Goal: Information Seeking & Learning: Learn about a topic

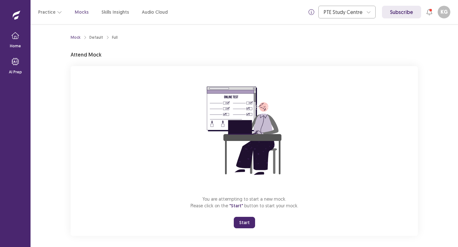
click at [248, 223] on button "Start" at bounding box center [244, 222] width 21 height 11
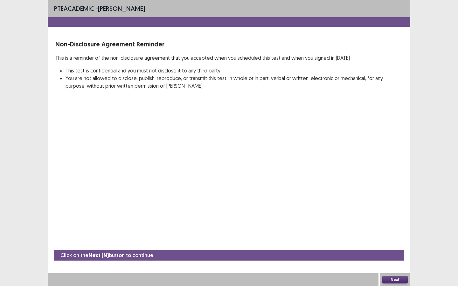
click at [398, 247] on button "Next" at bounding box center [394, 280] width 25 height 8
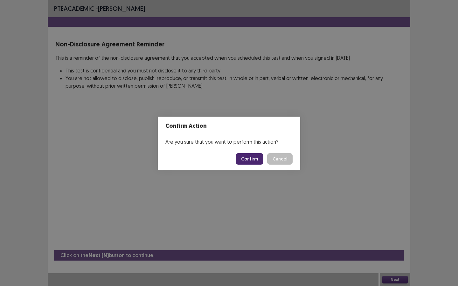
click at [254, 158] on button "Confirm" at bounding box center [250, 158] width 28 height 11
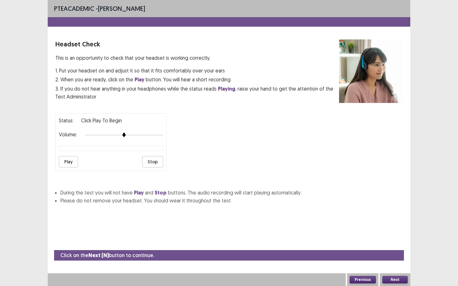
click at [64, 156] on button "Play" at bounding box center [68, 161] width 19 height 11
click at [396, 247] on button "Next" at bounding box center [394, 280] width 25 height 8
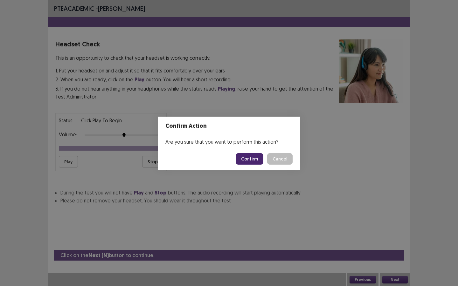
click at [246, 160] on button "Confirm" at bounding box center [250, 158] width 28 height 11
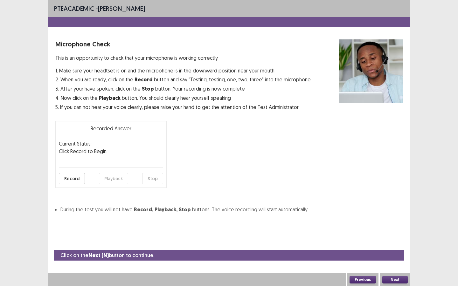
click at [68, 180] on button "Record" at bounding box center [72, 178] width 26 height 11
click at [150, 177] on button "Stop" at bounding box center [152, 178] width 21 height 11
click at [103, 178] on button "Playback" at bounding box center [113, 178] width 29 height 11
click at [73, 179] on button "Record" at bounding box center [72, 178] width 26 height 11
click at [152, 180] on button "Stop" at bounding box center [152, 178] width 21 height 11
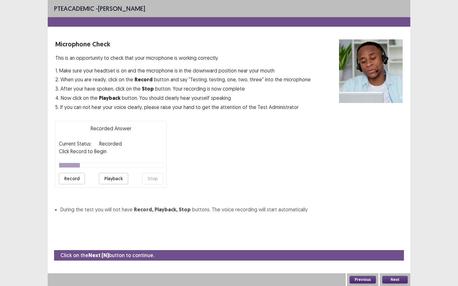
click at [109, 179] on button "Playback" at bounding box center [113, 178] width 29 height 11
click at [393, 247] on button "Next" at bounding box center [394, 280] width 25 height 8
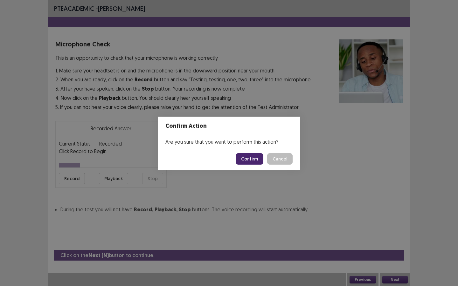
click at [252, 162] on button "Confirm" at bounding box center [250, 158] width 28 height 11
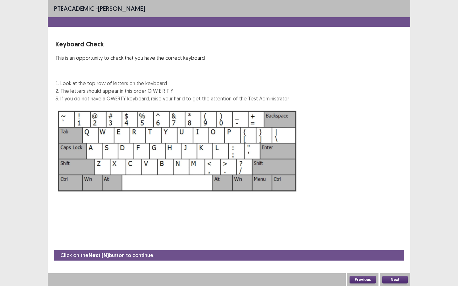
click at [397, 247] on button "Next" at bounding box center [394, 280] width 25 height 8
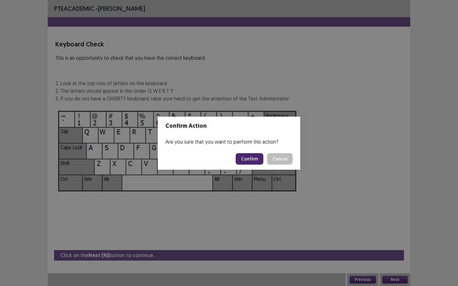
click at [248, 155] on button "Confirm" at bounding box center [250, 158] width 28 height 11
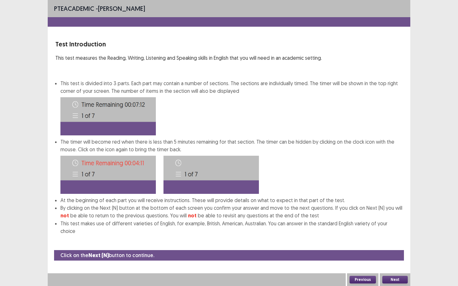
click at [395, 247] on button "Next" at bounding box center [394, 280] width 25 height 8
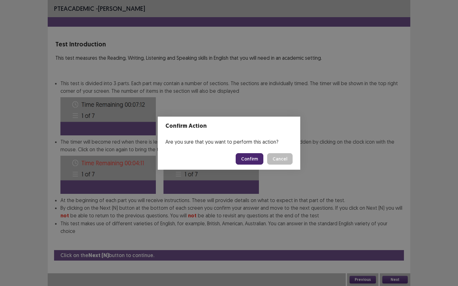
click at [247, 159] on button "Confirm" at bounding box center [250, 158] width 28 height 11
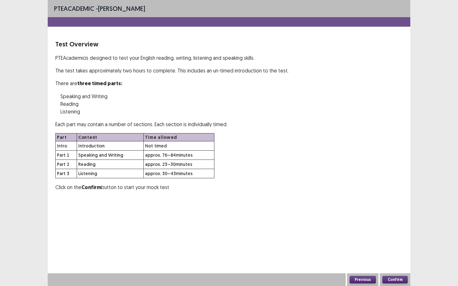
click at [398, 247] on button "Confirm" at bounding box center [394, 280] width 25 height 8
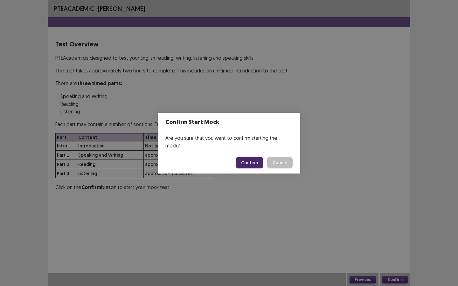
click at [251, 157] on button "Confirm" at bounding box center [250, 162] width 28 height 11
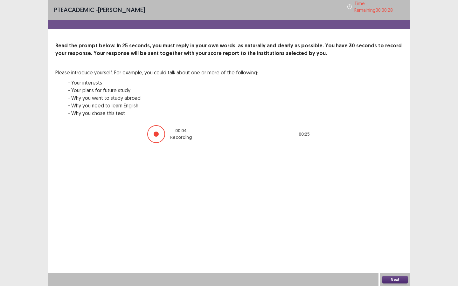
click at [397, 247] on button "Next" at bounding box center [394, 280] width 25 height 8
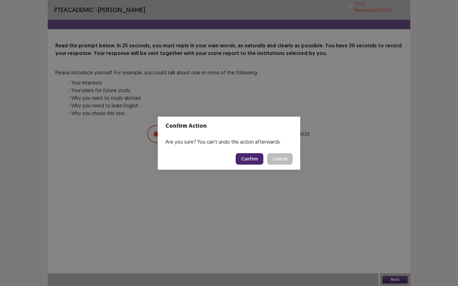
click at [253, 157] on button "Confirm" at bounding box center [250, 158] width 28 height 11
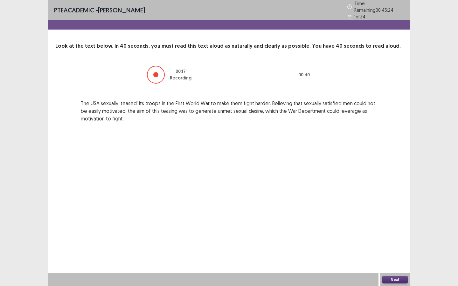
click at [386, 247] on button "Next" at bounding box center [394, 280] width 25 height 8
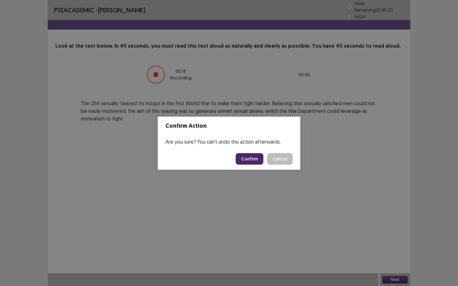
click at [246, 154] on button "Confirm" at bounding box center [250, 158] width 28 height 11
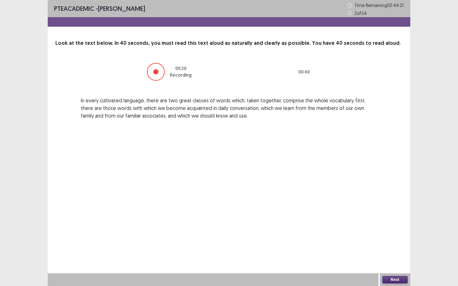
click at [397, 247] on button "Next" at bounding box center [394, 280] width 25 height 8
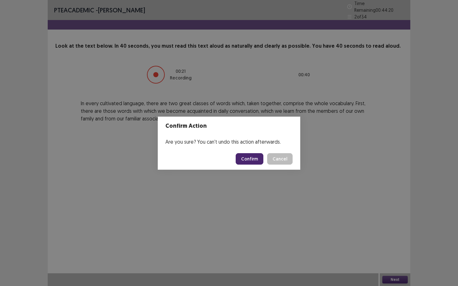
click at [248, 155] on button "Confirm" at bounding box center [250, 158] width 28 height 11
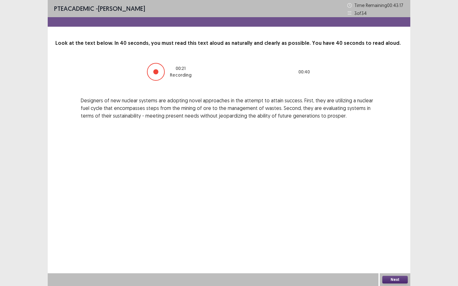
click at [389, 247] on button "Next" at bounding box center [394, 280] width 25 height 8
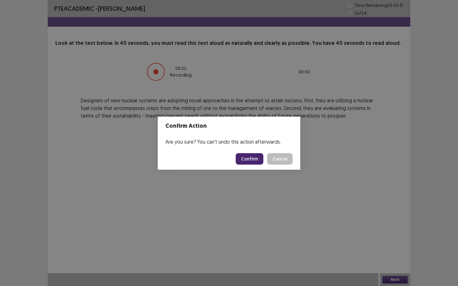
click at [247, 163] on button "Confirm" at bounding box center [250, 158] width 28 height 11
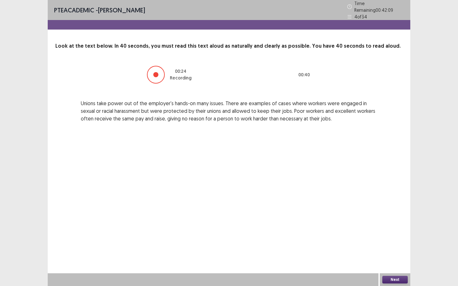
click at [397, 247] on button "Next" at bounding box center [394, 280] width 25 height 8
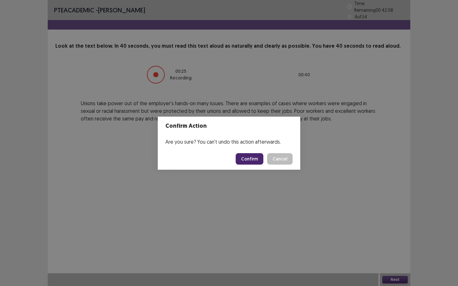
click at [245, 158] on button "Confirm" at bounding box center [250, 158] width 28 height 11
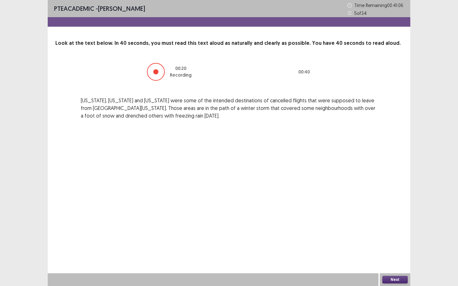
click at [398, 247] on button "Next" at bounding box center [394, 280] width 25 height 8
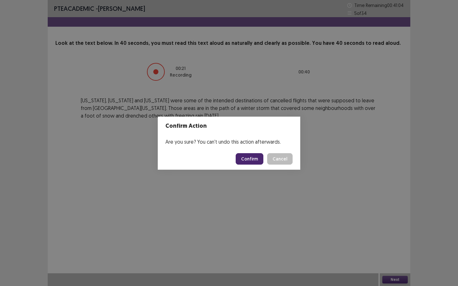
click at [255, 160] on button "Confirm" at bounding box center [250, 158] width 28 height 11
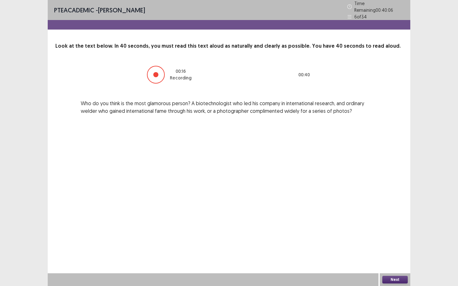
click at [393, 247] on button "Next" at bounding box center [394, 280] width 25 height 8
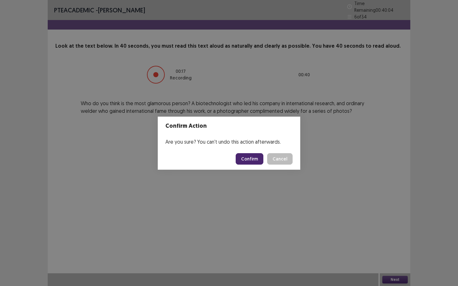
click at [253, 160] on button "Confirm" at bounding box center [250, 158] width 28 height 11
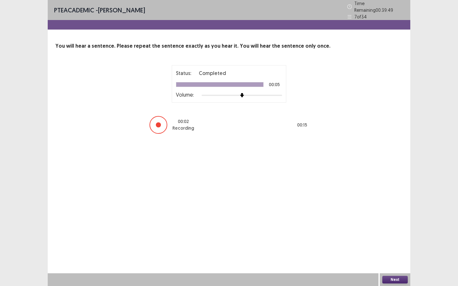
click at [390, 247] on button "Next" at bounding box center [394, 280] width 25 height 8
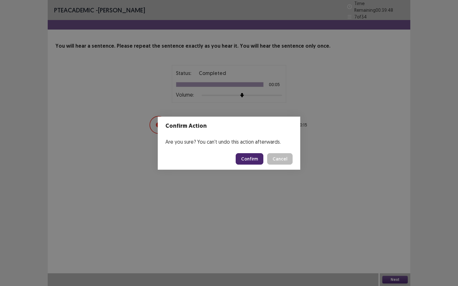
click at [256, 158] on button "Confirm" at bounding box center [250, 158] width 28 height 11
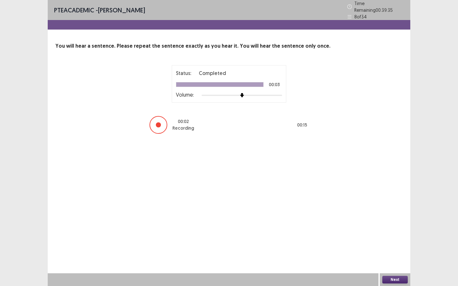
click at [395, 247] on button "Next" at bounding box center [394, 280] width 25 height 8
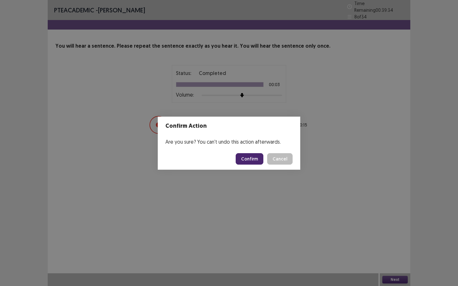
click at [257, 158] on button "Confirm" at bounding box center [250, 158] width 28 height 11
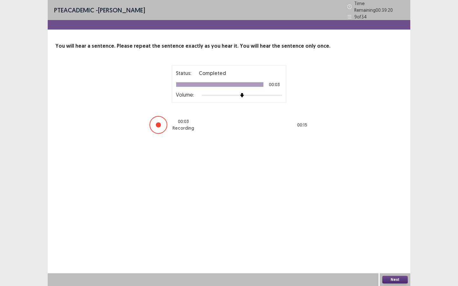
click at [396, 247] on button "Next" at bounding box center [394, 280] width 25 height 8
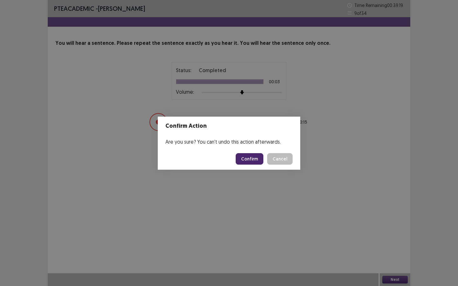
click at [258, 163] on button "Confirm" at bounding box center [250, 158] width 28 height 11
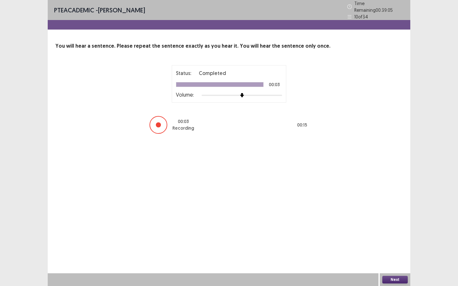
click at [395, 247] on button "Next" at bounding box center [394, 280] width 25 height 8
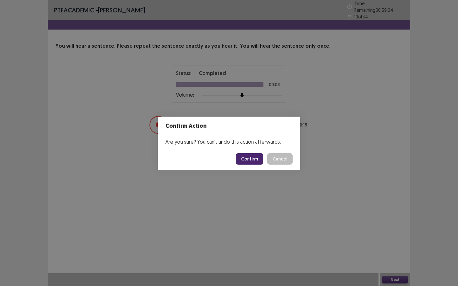
click at [257, 157] on button "Confirm" at bounding box center [250, 158] width 28 height 11
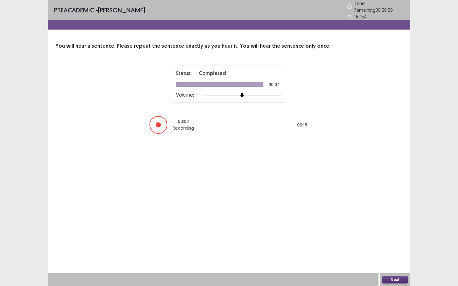
click at [394, 247] on button "Next" at bounding box center [394, 280] width 25 height 8
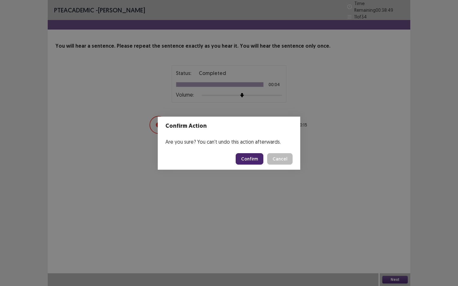
click at [258, 159] on button "Confirm" at bounding box center [250, 158] width 28 height 11
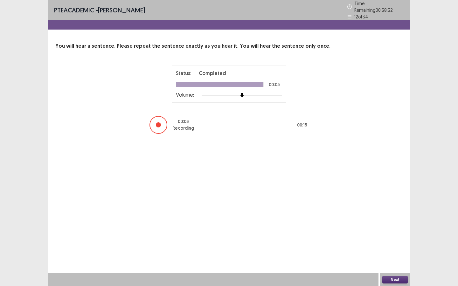
click at [396, 247] on button "Next" at bounding box center [394, 280] width 25 height 8
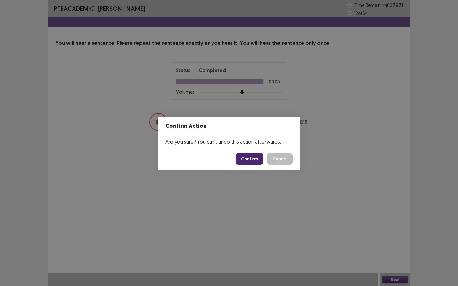
click at [252, 161] on button "Confirm" at bounding box center [250, 158] width 28 height 11
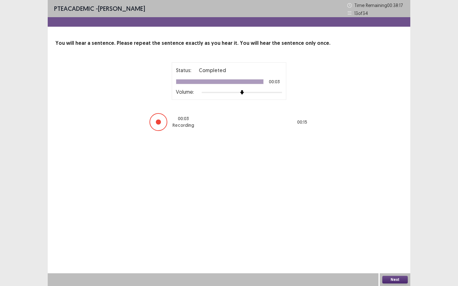
click at [396, 247] on button "Next" at bounding box center [394, 280] width 25 height 8
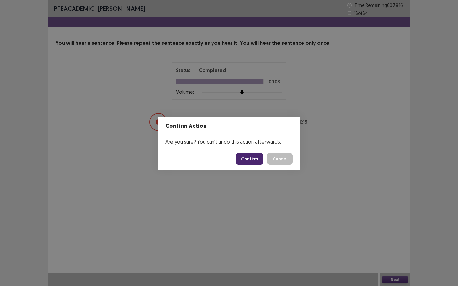
click at [253, 156] on button "Confirm" at bounding box center [250, 158] width 28 height 11
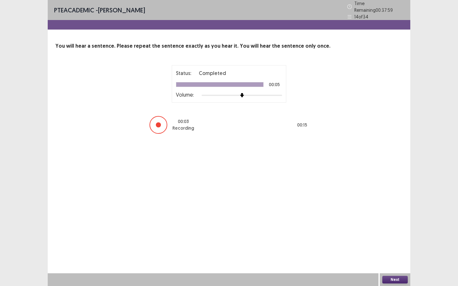
click at [392, 247] on button "Next" at bounding box center [394, 280] width 25 height 8
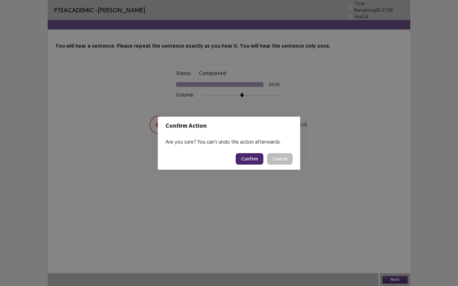
click at [258, 158] on button "Confirm" at bounding box center [250, 158] width 28 height 11
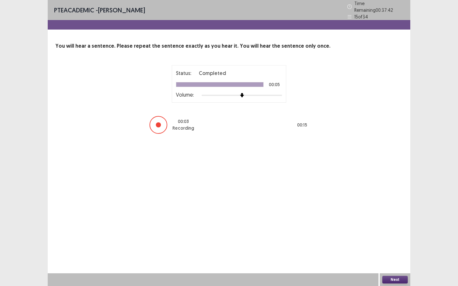
click at [398, 247] on button "Next" at bounding box center [394, 280] width 25 height 8
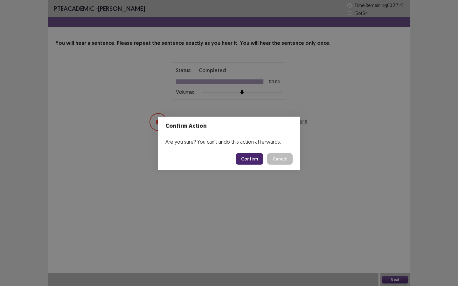
click at [255, 160] on button "Confirm" at bounding box center [250, 158] width 28 height 11
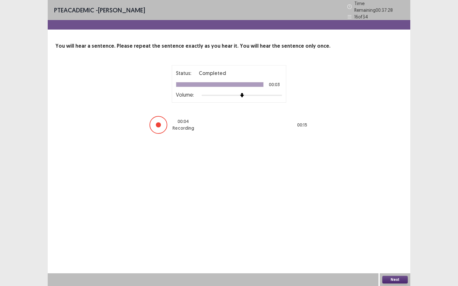
click at [396, 247] on button "Next" at bounding box center [394, 280] width 25 height 8
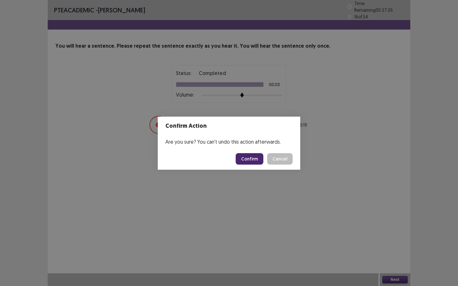
click at [248, 156] on button "Confirm" at bounding box center [250, 158] width 28 height 11
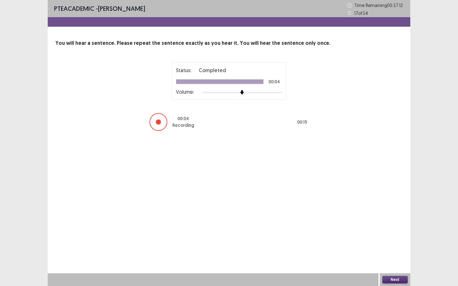
click at [397, 247] on button "Next" at bounding box center [394, 280] width 25 height 8
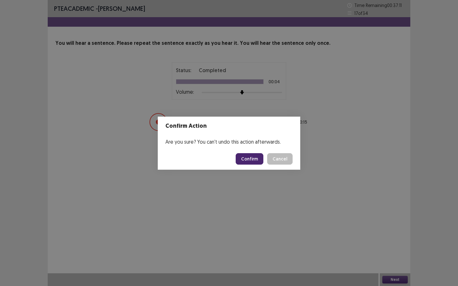
click at [255, 159] on button "Confirm" at bounding box center [250, 158] width 28 height 11
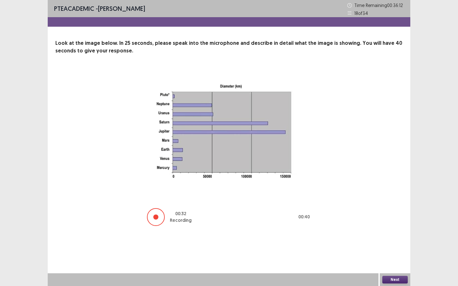
click at [397, 247] on button "Next" at bounding box center [394, 280] width 25 height 8
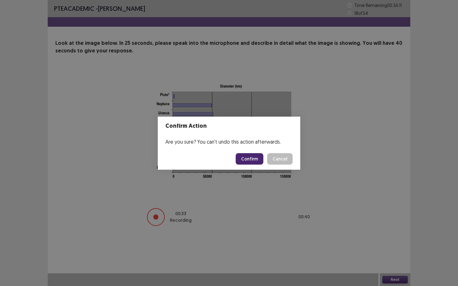
click at [249, 156] on button "Confirm" at bounding box center [250, 158] width 28 height 11
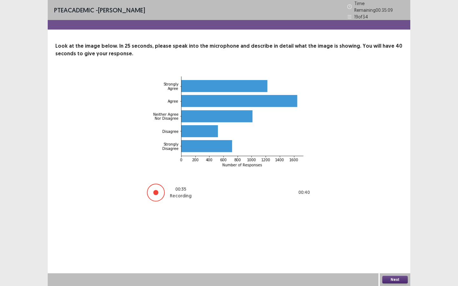
click at [396, 247] on button "Next" at bounding box center [394, 280] width 25 height 8
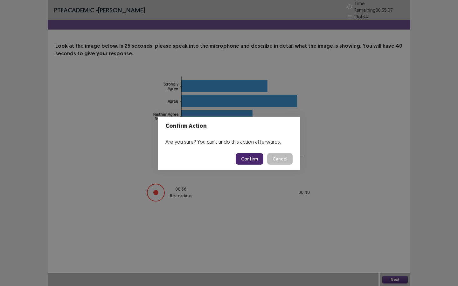
click at [246, 156] on button "Confirm" at bounding box center [250, 158] width 28 height 11
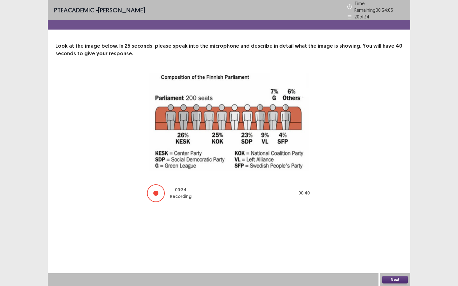
click at [393, 247] on button "Next" at bounding box center [394, 280] width 25 height 8
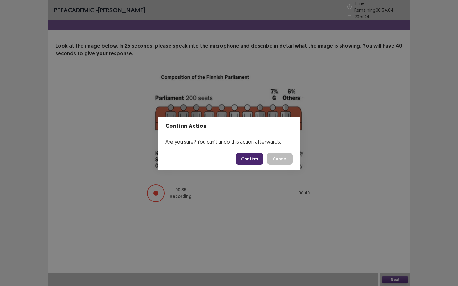
click at [250, 155] on button "Confirm" at bounding box center [250, 158] width 28 height 11
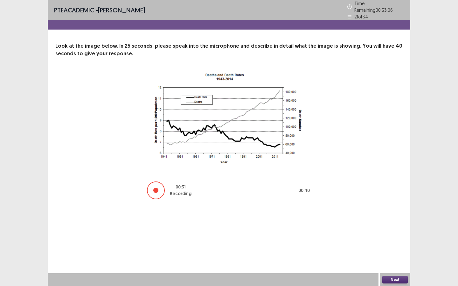
click at [389, 247] on button "Next" at bounding box center [394, 280] width 25 height 8
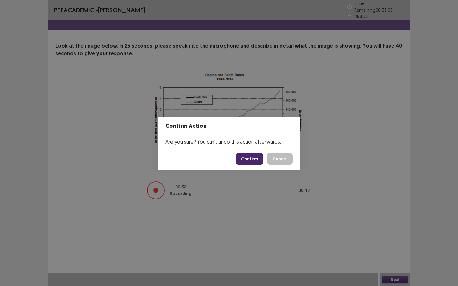
click at [252, 159] on button "Confirm" at bounding box center [250, 158] width 28 height 11
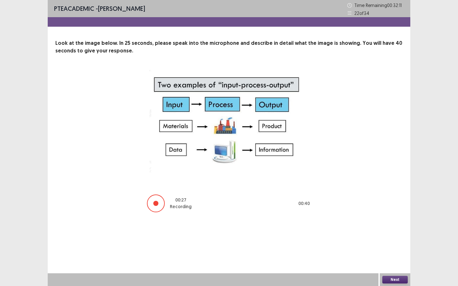
click at [400, 247] on button "Next" at bounding box center [394, 280] width 25 height 8
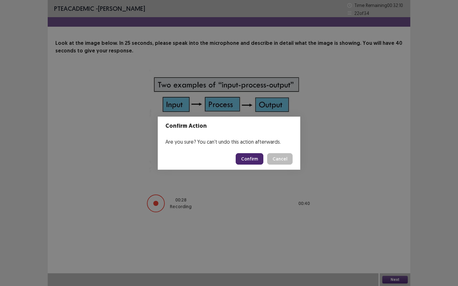
click at [258, 160] on button "Confirm" at bounding box center [250, 158] width 28 height 11
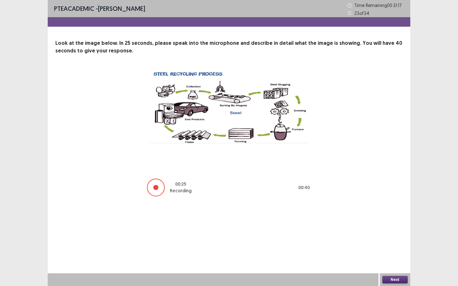
click at [394, 247] on button "Next" at bounding box center [394, 280] width 25 height 8
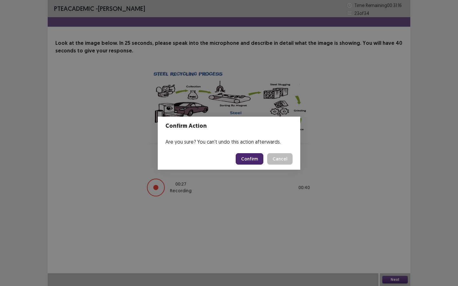
click at [251, 158] on button "Confirm" at bounding box center [250, 158] width 28 height 11
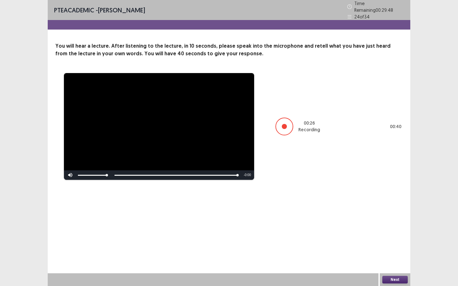
click at [395, 247] on button "Next" at bounding box center [394, 280] width 25 height 8
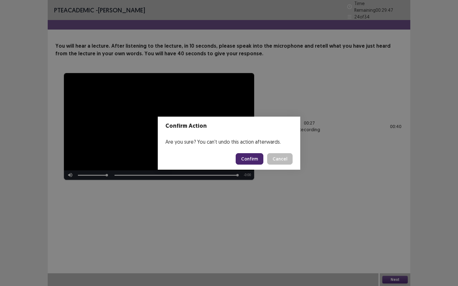
click at [251, 156] on button "Confirm" at bounding box center [250, 158] width 28 height 11
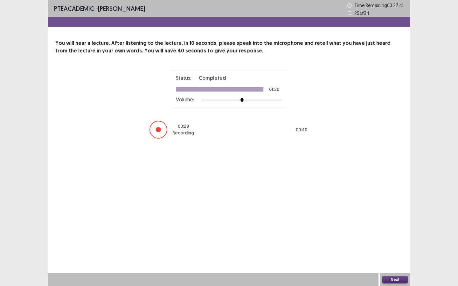
click at [394, 247] on button "Next" at bounding box center [394, 280] width 25 height 8
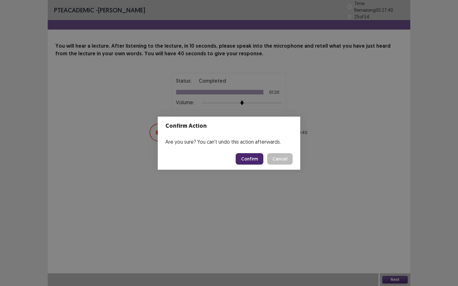
click at [251, 155] on button "Confirm" at bounding box center [250, 158] width 28 height 11
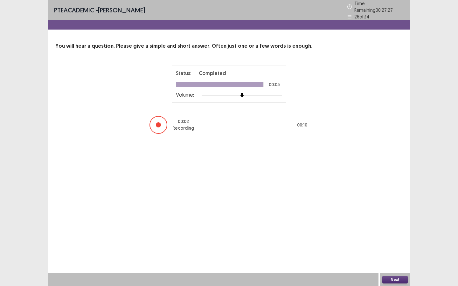
click at [395, 247] on button "Next" at bounding box center [394, 280] width 25 height 8
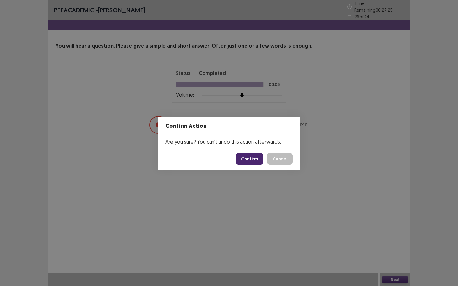
click at [261, 161] on button "Confirm" at bounding box center [250, 158] width 28 height 11
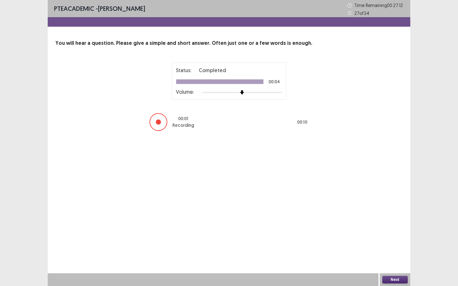
click at [394, 247] on button "Next" at bounding box center [394, 280] width 25 height 8
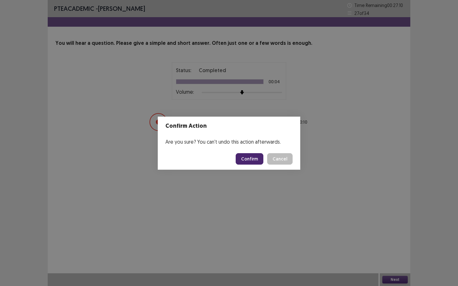
click at [263, 163] on button "Confirm" at bounding box center [250, 158] width 28 height 11
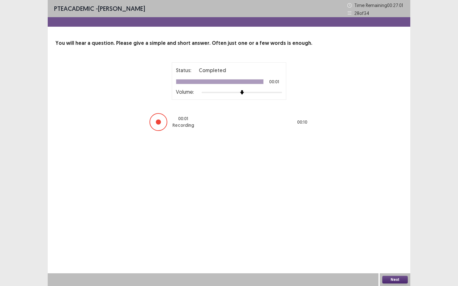
click at [397, 247] on button "Next" at bounding box center [394, 280] width 25 height 8
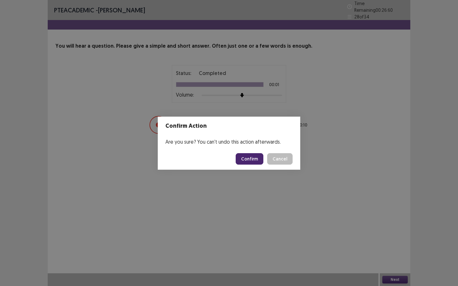
click at [251, 159] on button "Confirm" at bounding box center [250, 158] width 28 height 11
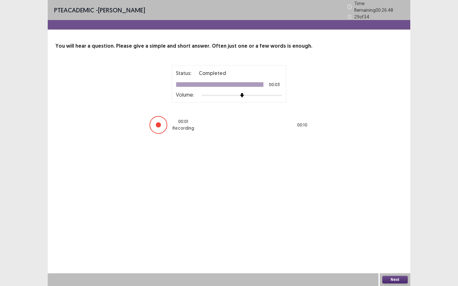
click at [397, 247] on button "Next" at bounding box center [394, 280] width 25 height 8
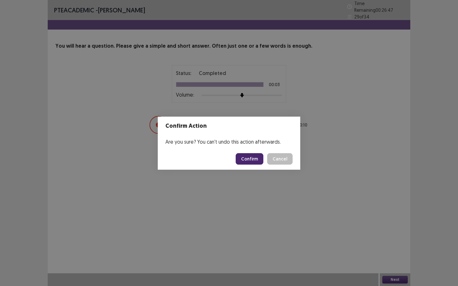
click at [251, 158] on button "Confirm" at bounding box center [250, 158] width 28 height 11
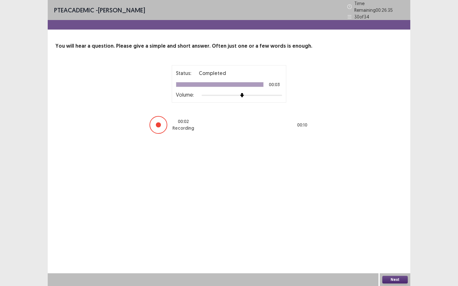
click at [399, 247] on button "Next" at bounding box center [394, 280] width 25 height 8
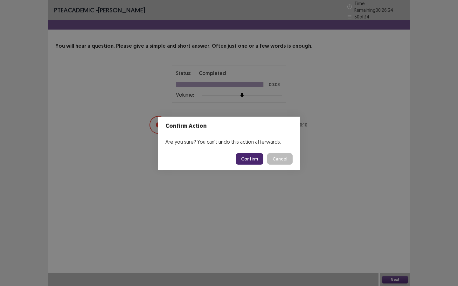
click at [246, 157] on button "Confirm" at bounding box center [250, 158] width 28 height 11
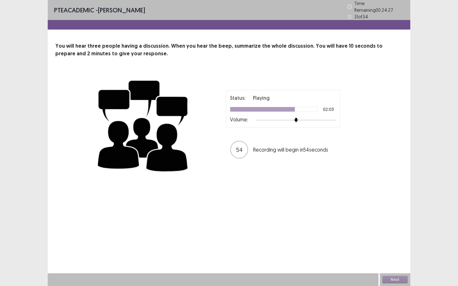
drag, startPoint x: 391, startPoint y: 278, endPoint x: 389, endPoint y: 286, distance: 8.1
click at [389, 247] on div "Next" at bounding box center [395, 279] width 31 height 13
click at [394, 247] on button "Next" at bounding box center [394, 280] width 25 height 8
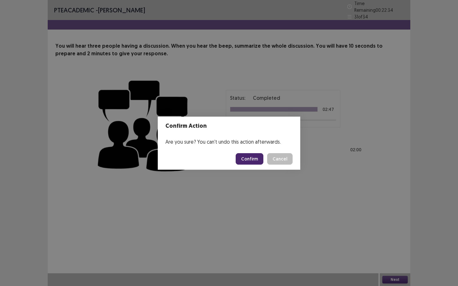
click at [251, 159] on button "Confirm" at bounding box center [250, 158] width 28 height 11
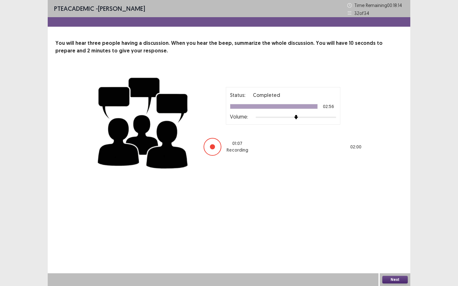
click at [389, 247] on button "Next" at bounding box center [394, 280] width 25 height 8
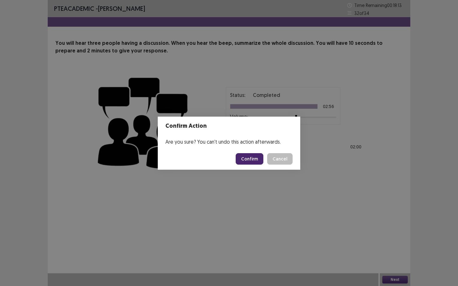
click at [248, 156] on button "Confirm" at bounding box center [250, 158] width 28 height 11
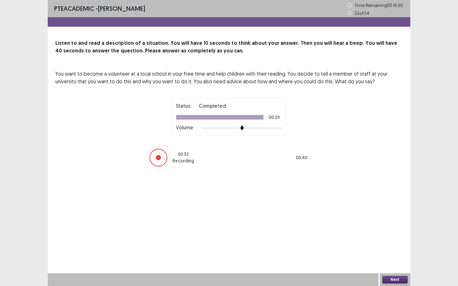
click at [389, 247] on button "Next" at bounding box center [394, 280] width 25 height 8
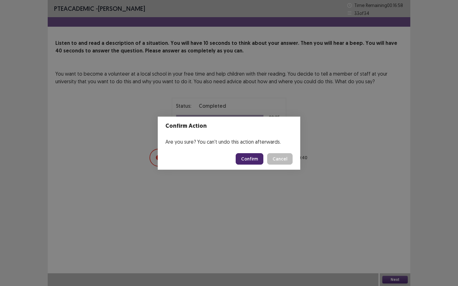
click at [245, 161] on button "Confirm" at bounding box center [250, 158] width 28 height 11
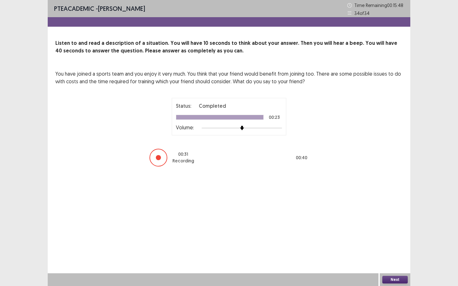
click at [403, 247] on button "Next" at bounding box center [394, 280] width 25 height 8
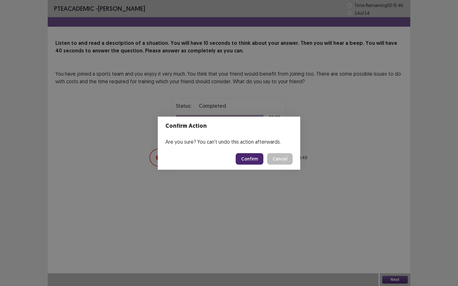
click at [252, 158] on button "Confirm" at bounding box center [250, 158] width 28 height 11
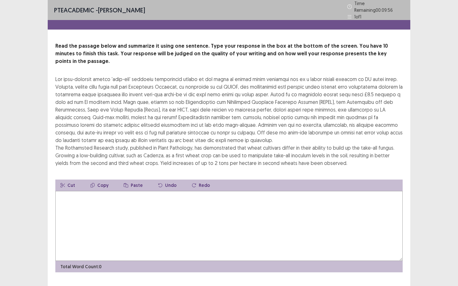
click at [194, 202] on textarea at bounding box center [228, 226] width 347 height 70
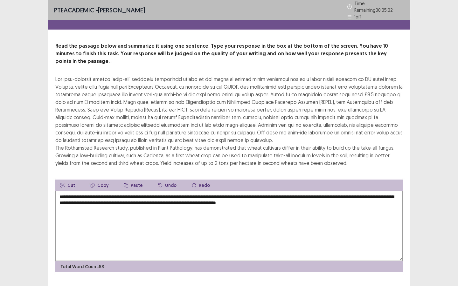
click at [116, 191] on textarea "**********" at bounding box center [228, 226] width 347 height 70
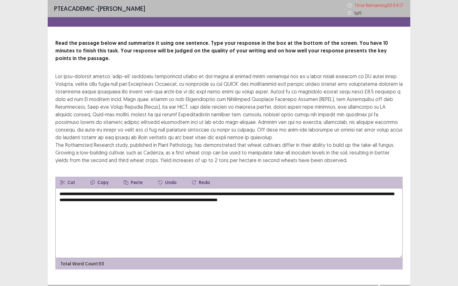
click at [310, 195] on textarea "**********" at bounding box center [228, 223] width 347 height 70
type textarea "**********"
click at [385, 247] on button "Next" at bounding box center [394, 291] width 25 height 8
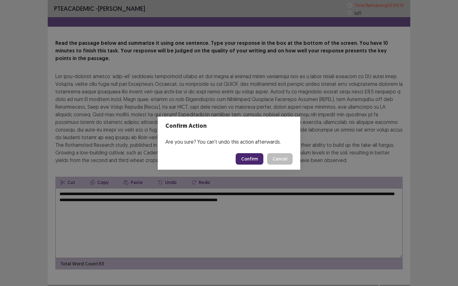
click at [255, 160] on button "Confirm" at bounding box center [250, 158] width 28 height 11
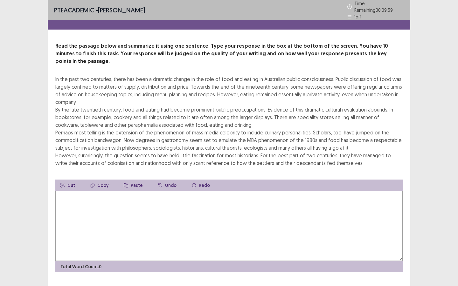
click at [155, 209] on textarea at bounding box center [228, 226] width 347 height 70
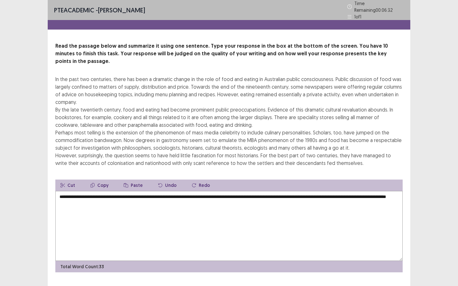
type textarea "**********"
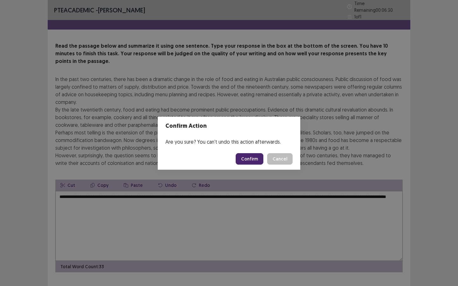
click at [249, 159] on button "Confirm" at bounding box center [250, 158] width 28 height 11
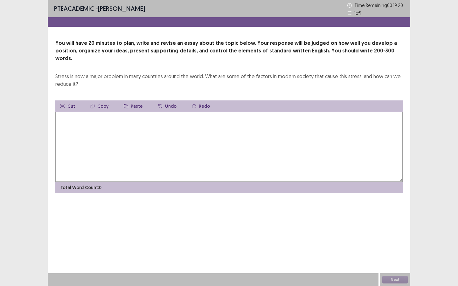
click at [83, 120] on textarea at bounding box center [228, 147] width 347 height 70
click at [92, 112] on textarea "**********" at bounding box center [228, 147] width 347 height 70
click at [178, 112] on textarea "**********" at bounding box center [228, 147] width 347 height 70
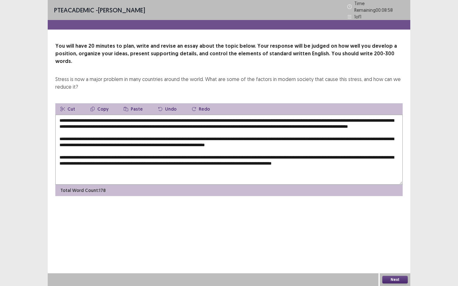
click at [388, 161] on textarea at bounding box center [228, 150] width 347 height 70
click at [104, 169] on textarea at bounding box center [228, 150] width 347 height 70
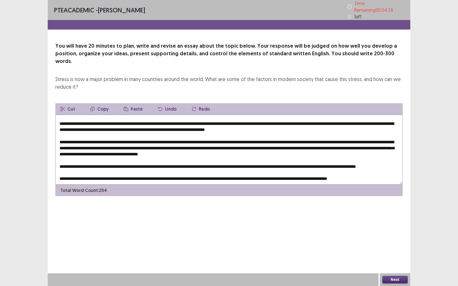
scroll to position [31, 0]
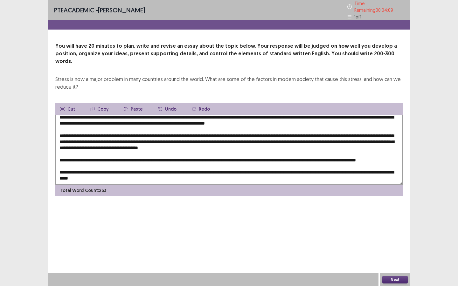
type textarea "**********"
click at [399, 247] on button "Next" at bounding box center [394, 280] width 25 height 8
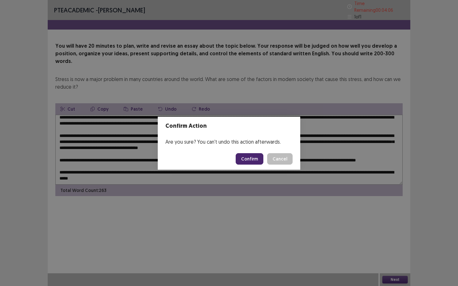
click at [254, 159] on button "Confirm" at bounding box center [250, 158] width 28 height 11
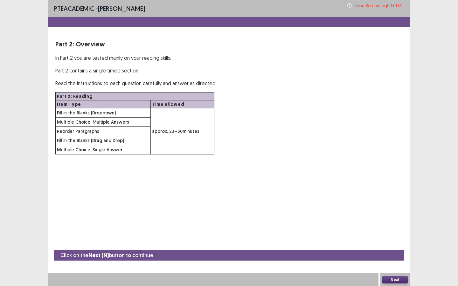
click at [397, 247] on button "Next" at bounding box center [394, 280] width 25 height 8
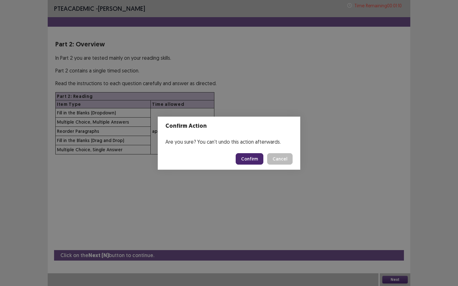
click at [251, 159] on button "Confirm" at bounding box center [250, 158] width 28 height 11
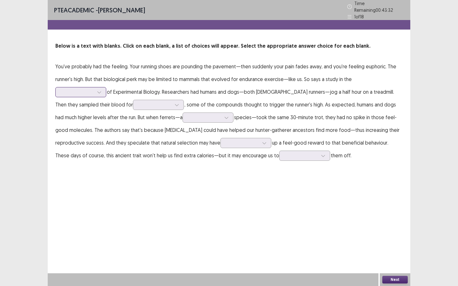
click at [99, 90] on icon at bounding box center [99, 92] width 4 height 4
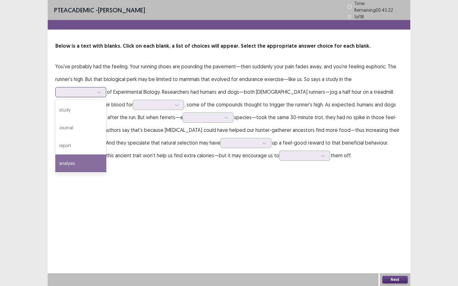
click at [67, 157] on div "analysis" at bounding box center [80, 164] width 51 height 18
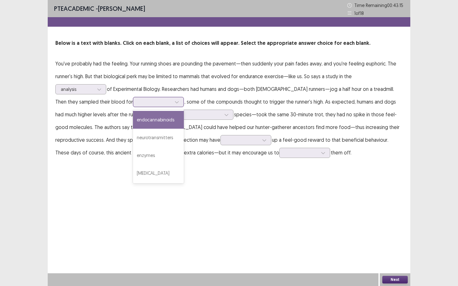
click at [172, 102] on div at bounding box center [177, 102] width 10 height 10
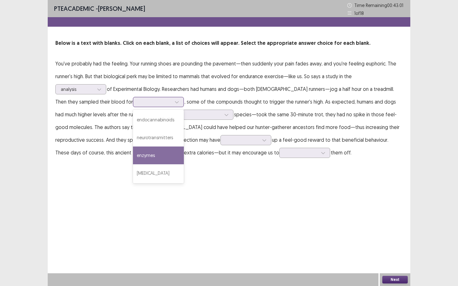
click at [133, 154] on div "enzymes" at bounding box center [158, 156] width 51 height 18
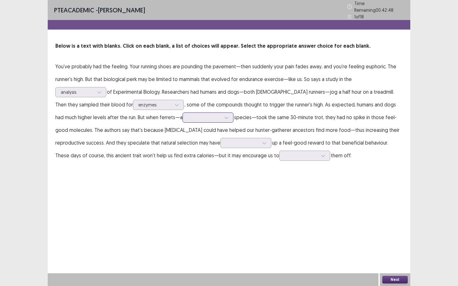
click at [224, 116] on icon at bounding box center [226, 117] width 4 height 4
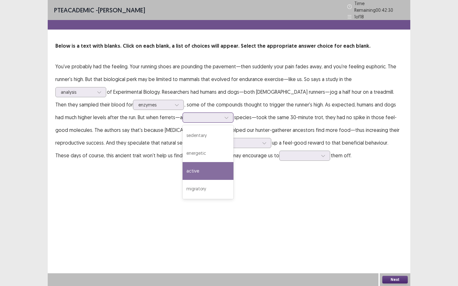
click at [182, 167] on div "active" at bounding box center [207, 171] width 51 height 18
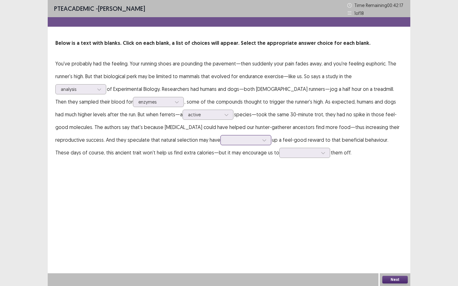
click at [246, 140] on div at bounding box center [242, 140] width 33 height 6
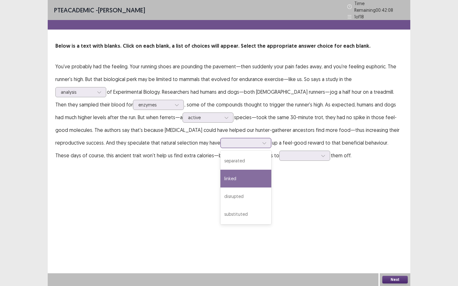
click at [228, 174] on div "linked" at bounding box center [245, 179] width 51 height 18
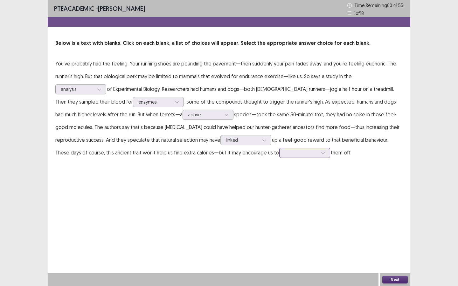
click at [291, 152] on div at bounding box center [301, 153] width 33 height 6
click at [279, 171] on div "lose" at bounding box center [304, 171] width 51 height 18
click at [393, 247] on button "Next" at bounding box center [394, 280] width 25 height 8
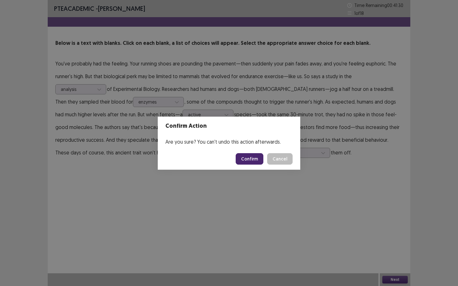
click at [258, 159] on button "Confirm" at bounding box center [250, 158] width 28 height 11
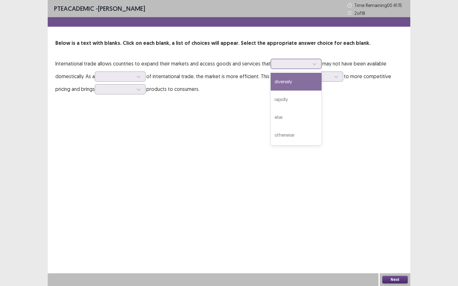
click at [301, 65] on div at bounding box center [292, 64] width 33 height 6
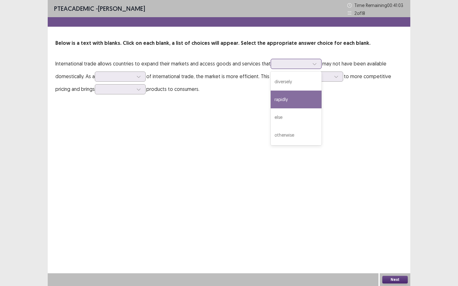
click at [273, 97] on div "rapidly" at bounding box center [296, 100] width 51 height 18
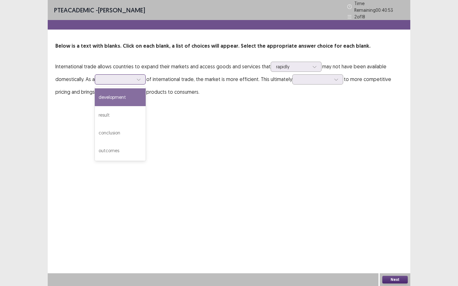
click at [128, 76] on div at bounding box center [116, 79] width 33 height 6
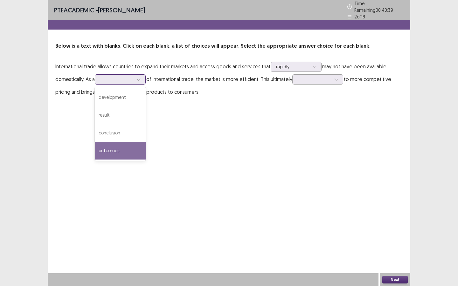
click at [113, 143] on div "outcomes" at bounding box center [120, 151] width 51 height 18
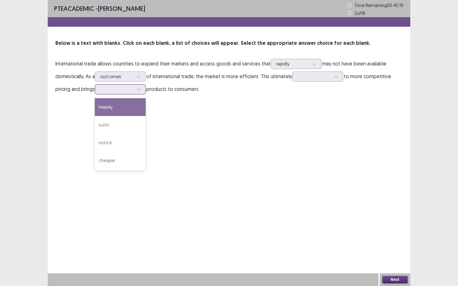
click at [139, 90] on icon at bounding box center [138, 89] width 4 height 4
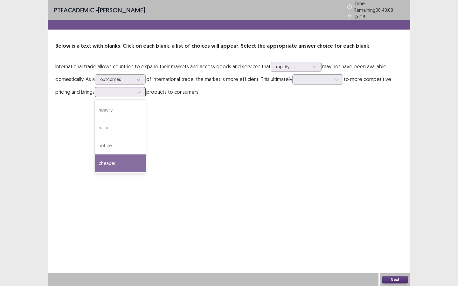
click at [129, 157] on div "cheaper" at bounding box center [120, 164] width 51 height 18
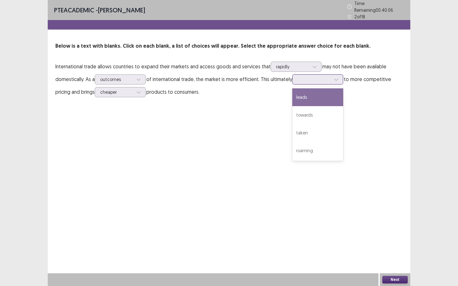
click at [321, 78] on div at bounding box center [314, 79] width 33 height 6
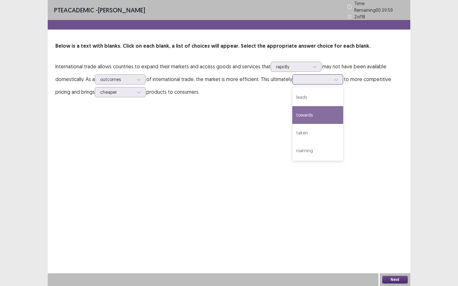
click at [311, 110] on div "towards" at bounding box center [317, 115] width 51 height 18
click at [394, 247] on button "Next" at bounding box center [394, 280] width 25 height 8
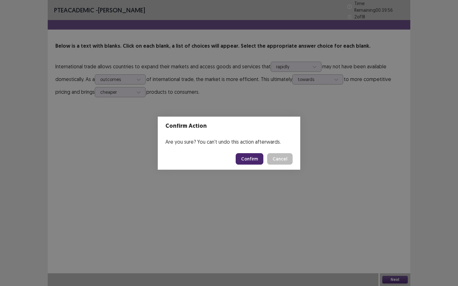
click at [251, 158] on button "Confirm" at bounding box center [250, 158] width 28 height 11
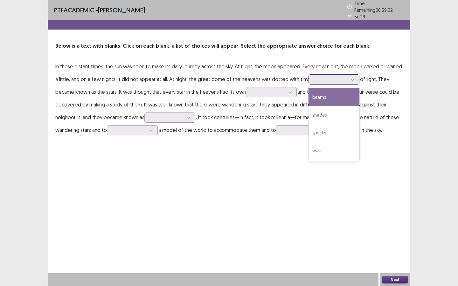
click at [350, 77] on icon at bounding box center [352, 79] width 4 height 4
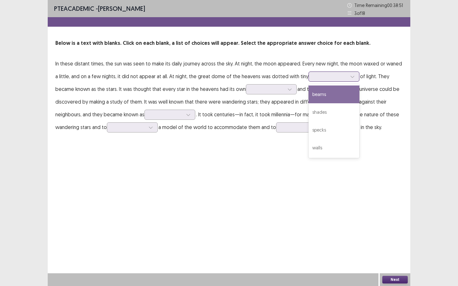
click at [318, 94] on div "beams" at bounding box center [333, 95] width 51 height 18
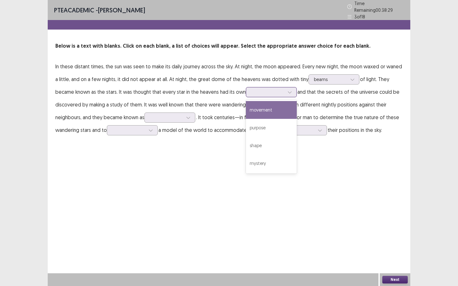
click at [263, 91] on div at bounding box center [267, 92] width 33 height 6
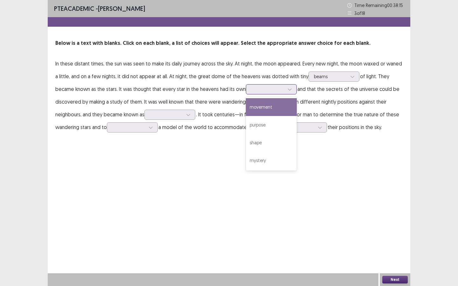
click at [251, 107] on div "movement" at bounding box center [271, 107] width 51 height 18
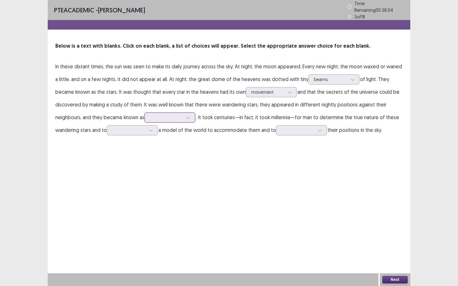
click at [190, 117] on icon at bounding box center [187, 118] width 3 height 2
click at [161, 151] on div "asteroids" at bounding box center [169, 153] width 51 height 18
click at [172, 114] on div at bounding box center [166, 117] width 33 height 6
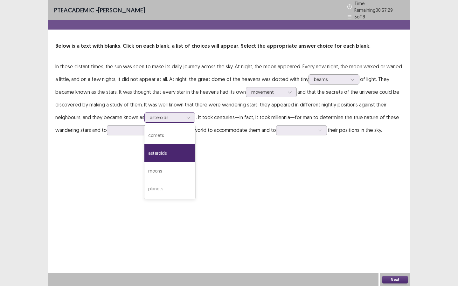
click at [165, 151] on div "asteroids" at bounding box center [169, 153] width 51 height 18
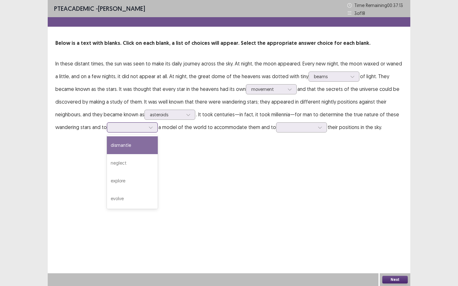
click at [146, 128] on div at bounding box center [129, 127] width 34 height 7
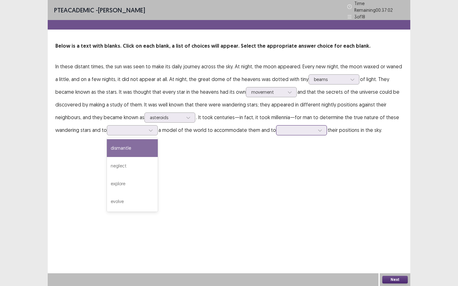
click at [309, 129] on div at bounding box center [297, 130] width 33 height 6
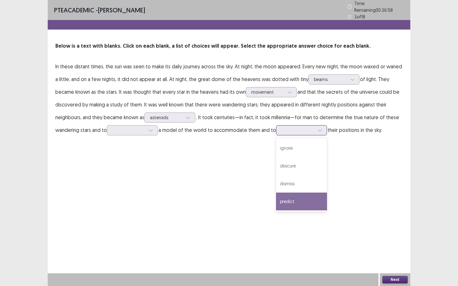
click at [289, 199] on div "predict" at bounding box center [301, 202] width 51 height 18
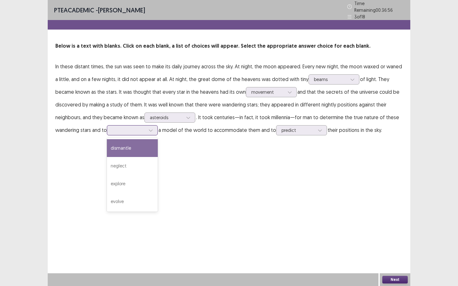
click at [152, 130] on icon at bounding box center [150, 131] width 3 height 2
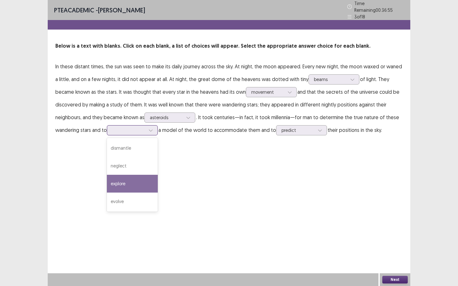
click at [137, 180] on div "explore" at bounding box center [132, 184] width 51 height 18
click at [400, 247] on button "Next" at bounding box center [394, 280] width 25 height 8
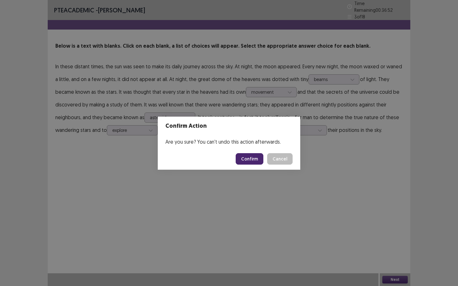
click at [251, 161] on button "Confirm" at bounding box center [250, 158] width 28 height 11
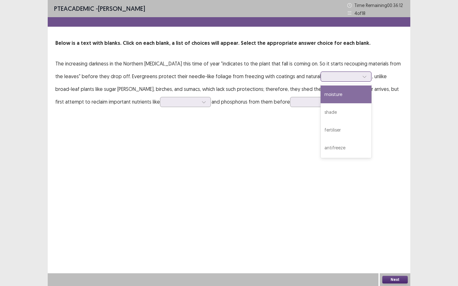
click at [340, 78] on div at bounding box center [342, 76] width 33 height 6
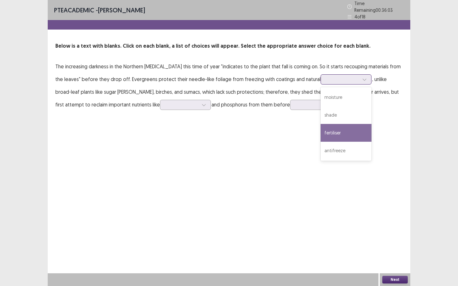
click at [320, 130] on div "fertiliser" at bounding box center [345, 133] width 51 height 18
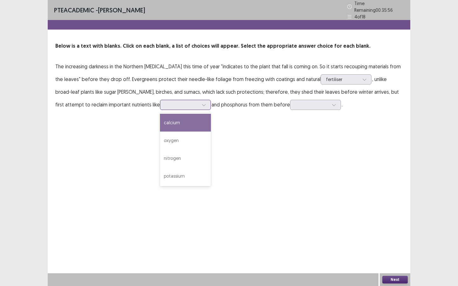
click at [199, 104] on div at bounding box center [204, 105] width 10 height 10
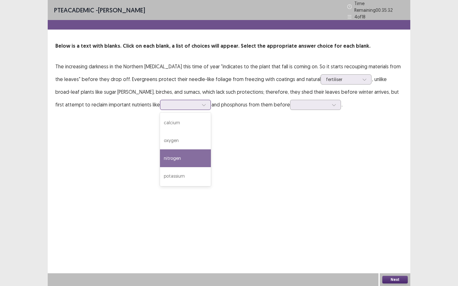
click at [160, 153] on div "nitrogen" at bounding box center [185, 158] width 51 height 18
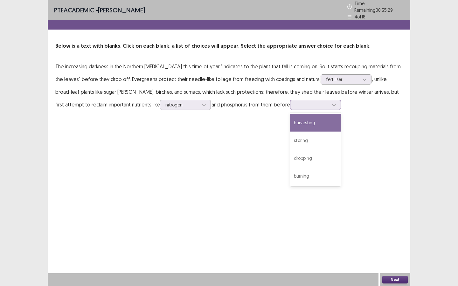
click at [295, 103] on div at bounding box center [311, 105] width 33 height 6
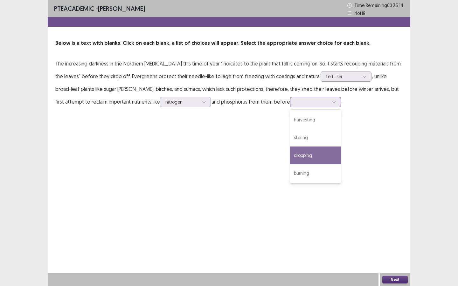
click at [290, 155] on div "dropping" at bounding box center [315, 156] width 51 height 18
click at [392, 247] on button "Next" at bounding box center [394, 280] width 25 height 8
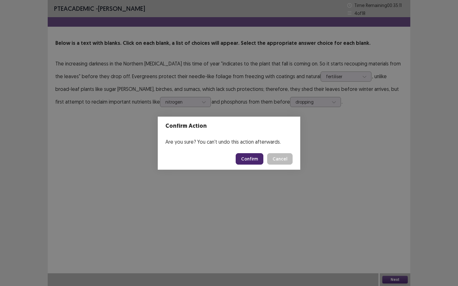
click at [255, 160] on button "Confirm" at bounding box center [250, 158] width 28 height 11
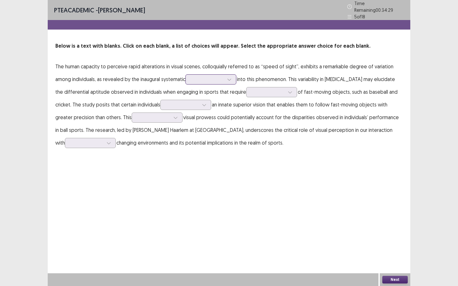
click at [230, 78] on icon at bounding box center [229, 79] width 4 height 4
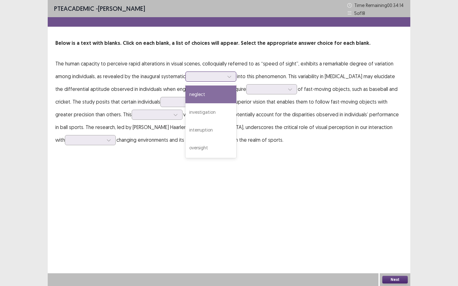
click at [205, 99] on div "neglect" at bounding box center [210, 95] width 51 height 18
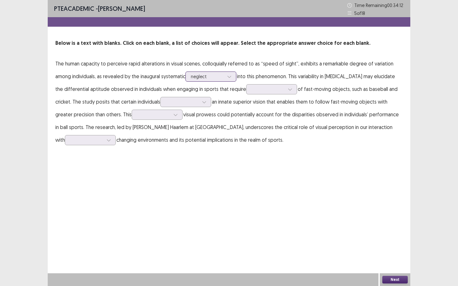
click at [213, 76] on div at bounding box center [207, 76] width 33 height 6
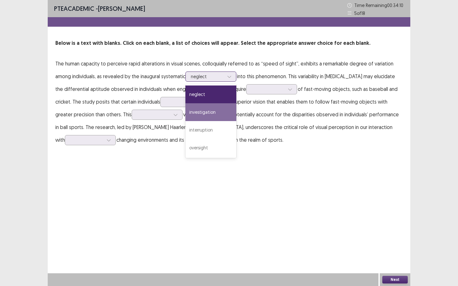
click at [211, 110] on div "investigation" at bounding box center [210, 112] width 51 height 18
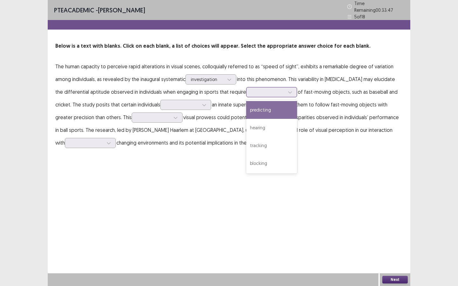
click at [271, 89] on div at bounding box center [267, 92] width 33 height 6
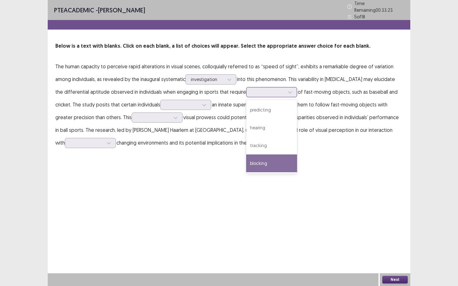
click at [251, 160] on div "blocking" at bounding box center [271, 164] width 51 height 18
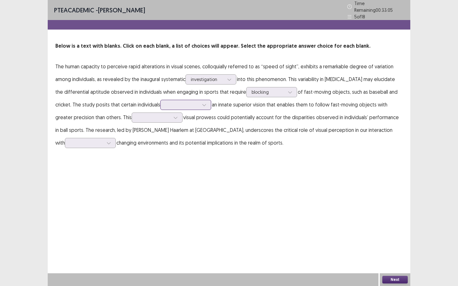
click at [201, 100] on div at bounding box center [204, 105] width 10 height 10
click at [185, 119] on div "possess" at bounding box center [185, 123] width 51 height 18
click at [175, 118] on div at bounding box center [176, 118] width 10 height 10
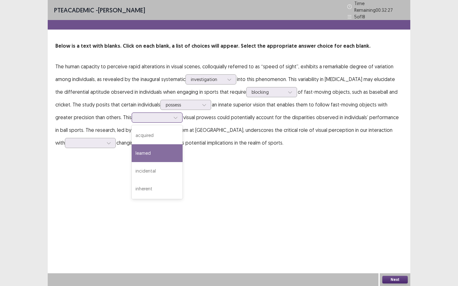
click at [148, 151] on div "learned" at bounding box center [157, 153] width 51 height 18
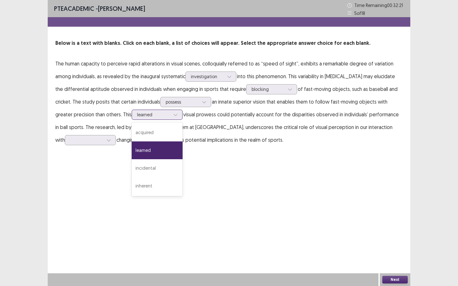
click at [159, 118] on div "learned" at bounding box center [153, 115] width 33 height 10
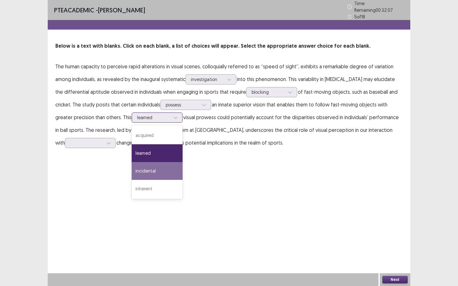
click at [141, 165] on div "incidental" at bounding box center [157, 171] width 51 height 18
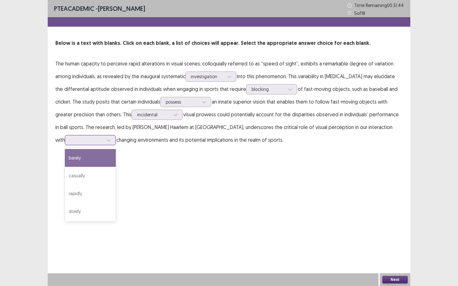
click at [106, 142] on icon at bounding box center [108, 140] width 4 height 4
click at [82, 157] on div "barely" at bounding box center [90, 158] width 51 height 18
click at [402, 247] on button "Next" at bounding box center [394, 280] width 25 height 8
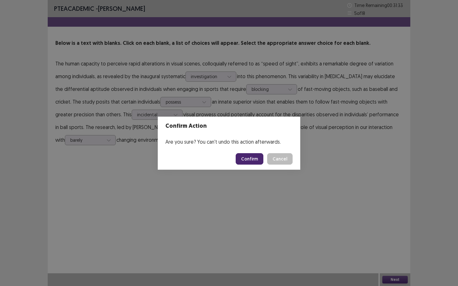
click at [254, 158] on button "Confirm" at bounding box center [250, 158] width 28 height 11
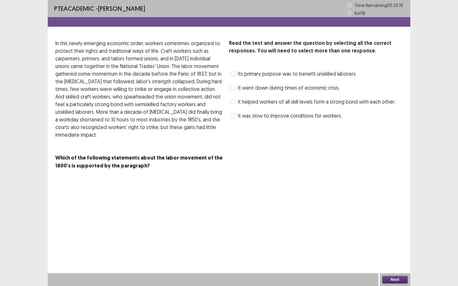
click at [232, 101] on span at bounding box center [232, 101] width 5 height 5
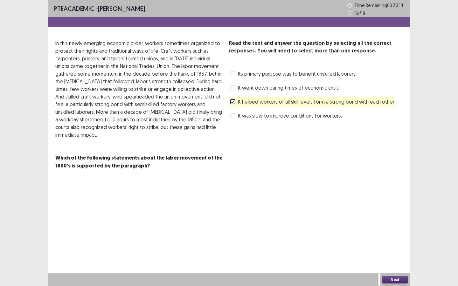
click at [388, 247] on button "Next" at bounding box center [394, 280] width 25 height 8
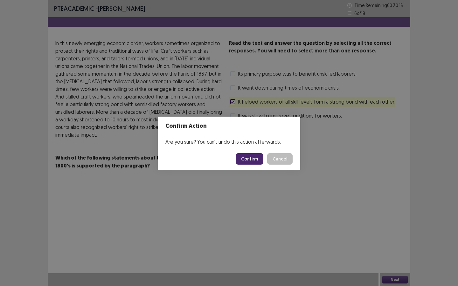
click at [258, 161] on button "Confirm" at bounding box center [250, 158] width 28 height 11
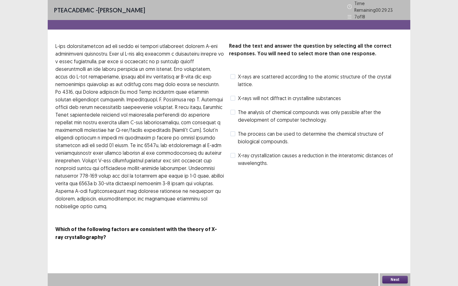
click at [233, 110] on span at bounding box center [232, 112] width 5 height 5
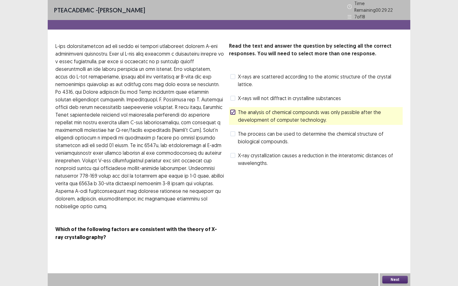
click at [389, 247] on button "Next" at bounding box center [394, 280] width 25 height 8
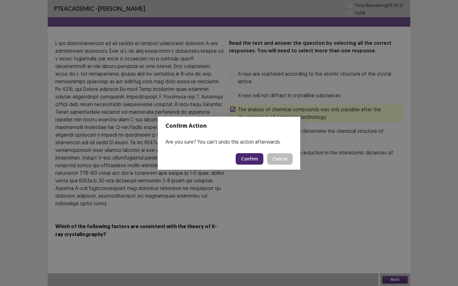
click at [256, 155] on button "Confirm" at bounding box center [250, 158] width 28 height 11
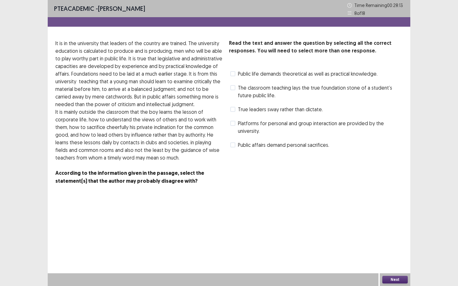
click at [235, 74] on span at bounding box center [232, 73] width 5 height 5
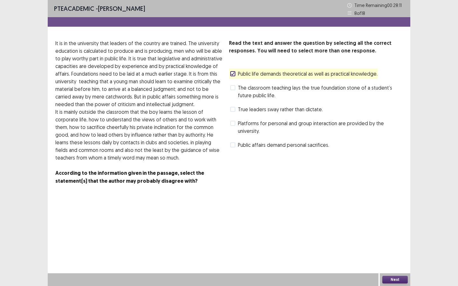
click at [392, 247] on button "Next" at bounding box center [394, 280] width 25 height 8
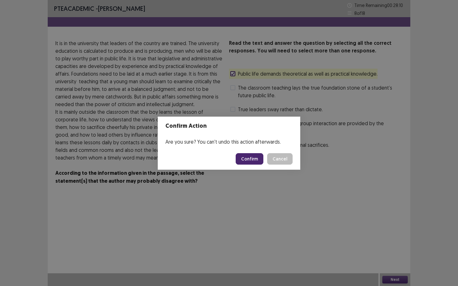
click at [255, 158] on button "Confirm" at bounding box center [250, 158] width 28 height 11
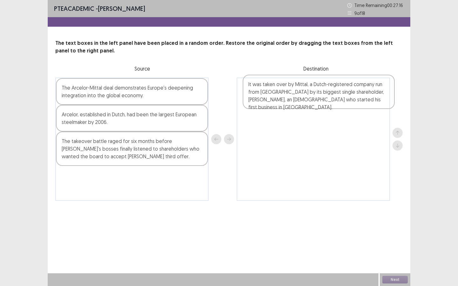
drag, startPoint x: 166, startPoint y: 182, endPoint x: 354, endPoint y: 92, distance: 209.0
click at [354, 92] on div "The Arcelor-Mittal deal demonstrates Europe's deepening integration into the gl…" at bounding box center [228, 139] width 347 height 123
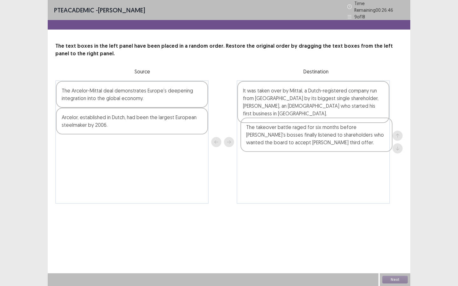
drag, startPoint x: 119, startPoint y: 150, endPoint x: 306, endPoint y: 136, distance: 187.8
click at [306, 136] on div "The Arcelor-Mittal deal demonstrates Europe's deepening integration into the gl…" at bounding box center [228, 141] width 347 height 123
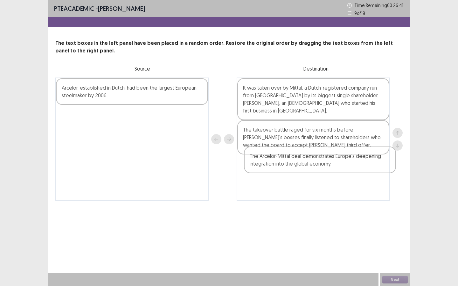
drag, startPoint x: 168, startPoint y: 94, endPoint x: 356, endPoint y: 165, distance: 200.9
click at [356, 165] on div "The Arcelor-Mittal deal demonstrates Europe's deepening integration into the gl…" at bounding box center [228, 139] width 347 height 123
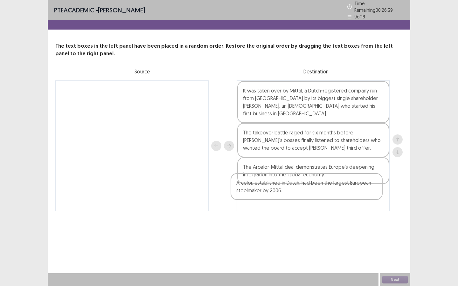
drag, startPoint x: 133, startPoint y: 96, endPoint x: 315, endPoint y: 192, distance: 205.8
click at [315, 192] on div "Arcelor, established in Dutch, had been the largest European steelmaker by 2006…" at bounding box center [228, 145] width 347 height 131
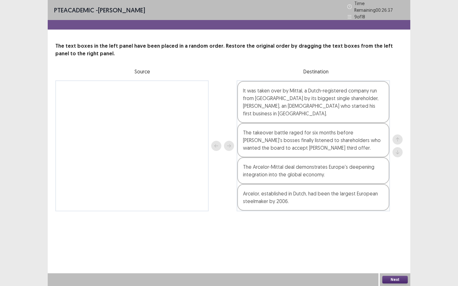
click at [400, 247] on button "Next" at bounding box center [394, 280] width 25 height 8
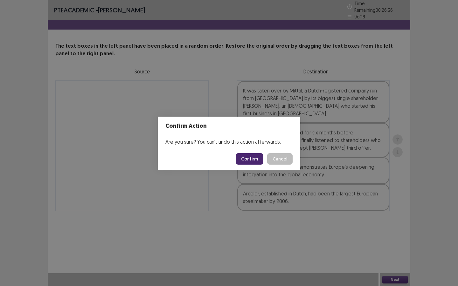
click at [246, 158] on button "Confirm" at bounding box center [250, 158] width 28 height 11
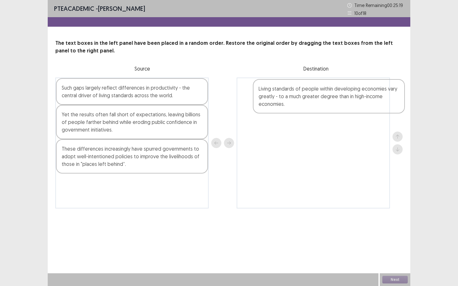
drag, startPoint x: 114, startPoint y: 201, endPoint x: 317, endPoint y: 105, distance: 224.1
click at [317, 105] on div "Such gaps largely reflect differences in productivity - the central driver of l…" at bounding box center [228, 143] width 347 height 131
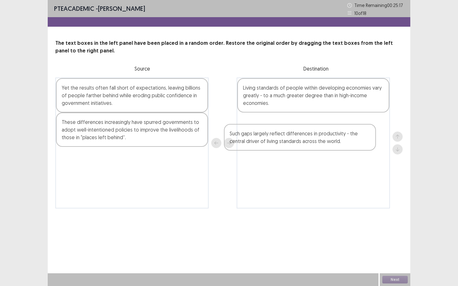
drag, startPoint x: 131, startPoint y: 96, endPoint x: 304, endPoint y: 143, distance: 178.5
click at [304, 143] on div "Such gaps largely reflect differences in productivity - the central driver of l…" at bounding box center [228, 143] width 347 height 131
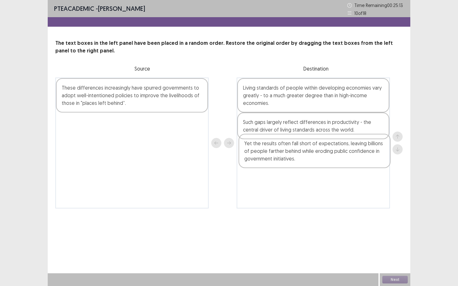
drag, startPoint x: 165, startPoint y: 93, endPoint x: 349, endPoint y: 151, distance: 193.2
click at [349, 151] on div "Yet the results often fall short of expectations, leaving billions of people fa…" at bounding box center [228, 143] width 347 height 131
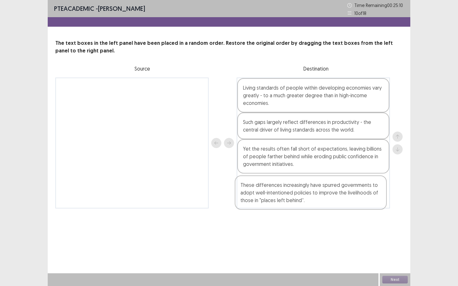
drag, startPoint x: 101, startPoint y: 100, endPoint x: 280, endPoint y: 199, distance: 204.7
click at [280, 199] on div "These differences increasingly have spurred governments to adopt well-intention…" at bounding box center [228, 143] width 347 height 131
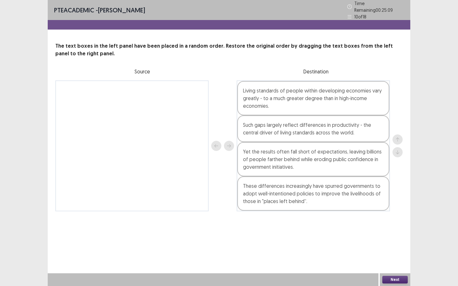
click at [389, 247] on div "Next" at bounding box center [395, 279] width 31 height 13
click at [393, 247] on button "Next" at bounding box center [394, 280] width 25 height 8
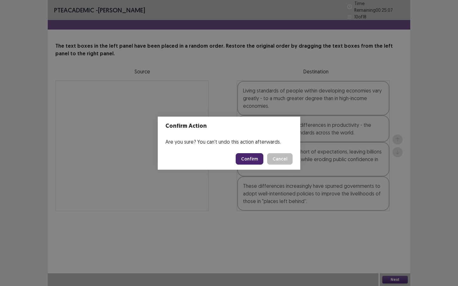
click at [252, 154] on button "Confirm" at bounding box center [250, 158] width 28 height 11
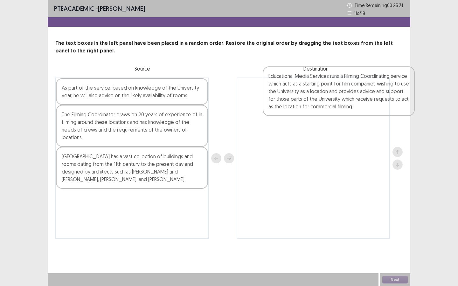
drag, startPoint x: 138, startPoint y: 222, endPoint x: 346, endPoint y: 100, distance: 241.7
click at [346, 100] on div "As part of the service, based on knowledge of the University year, he will also…" at bounding box center [228, 158] width 347 height 161
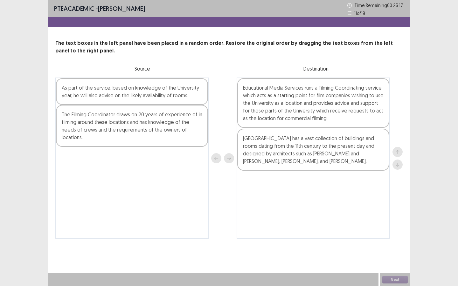
drag, startPoint x: 96, startPoint y: 168, endPoint x: 280, endPoint y: 149, distance: 184.7
click at [280, 149] on div "As part of the service, based on knowledge of the University year, he will also…" at bounding box center [228, 158] width 347 height 161
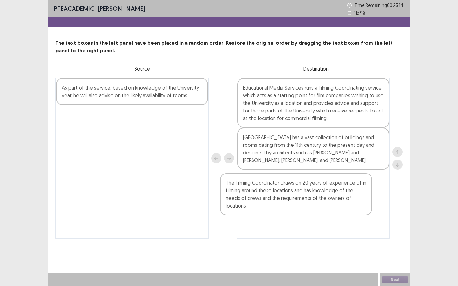
drag, startPoint x: 128, startPoint y: 124, endPoint x: 297, endPoint y: 194, distance: 183.2
click at [297, 194] on div "As part of the service, based on knowledge of the University year, he will also…" at bounding box center [228, 158] width 347 height 161
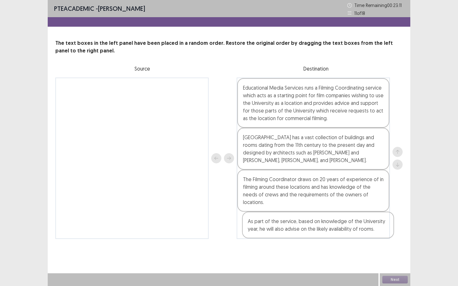
drag, startPoint x: 109, startPoint y: 90, endPoint x: 296, endPoint y: 225, distance: 231.1
click at [296, 225] on div "As part of the service, based on knowledge of the University year, he will also…" at bounding box center [228, 158] width 347 height 161
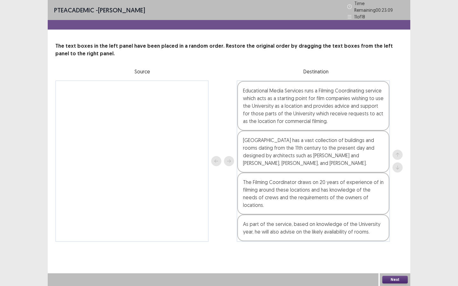
click at [391, 247] on button "Next" at bounding box center [394, 280] width 25 height 8
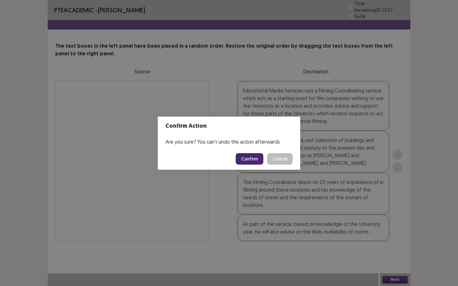
click at [253, 161] on button "Confirm" at bounding box center [250, 158] width 28 height 11
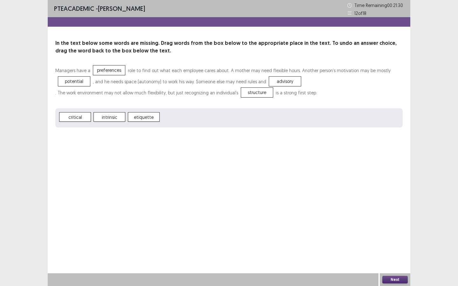
click at [398, 247] on button "Next" at bounding box center [394, 280] width 25 height 8
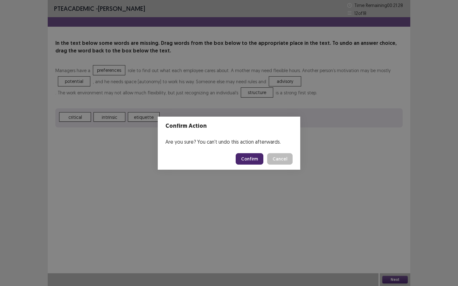
click at [249, 161] on button "Confirm" at bounding box center [250, 158] width 28 height 11
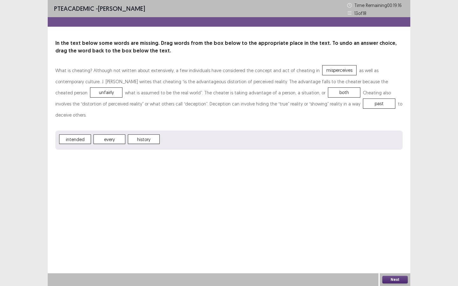
click at [397, 247] on button "Next" at bounding box center [394, 280] width 25 height 8
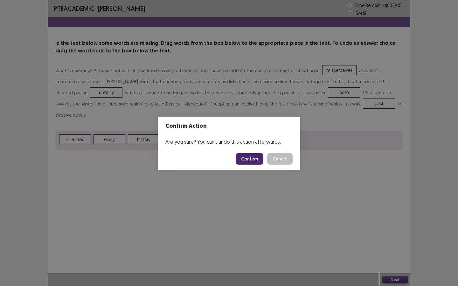
click at [254, 161] on button "Confirm" at bounding box center [250, 158] width 28 height 11
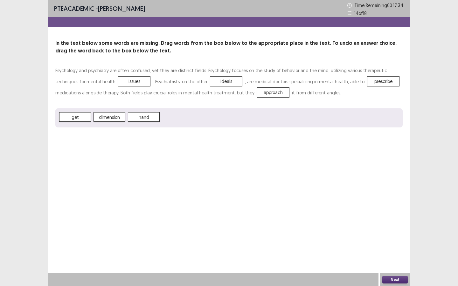
click at [389, 247] on button "Next" at bounding box center [394, 280] width 25 height 8
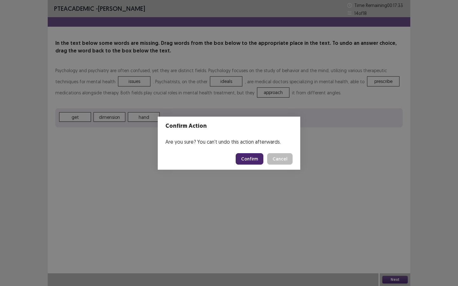
click at [254, 156] on button "Confirm" at bounding box center [250, 158] width 28 height 11
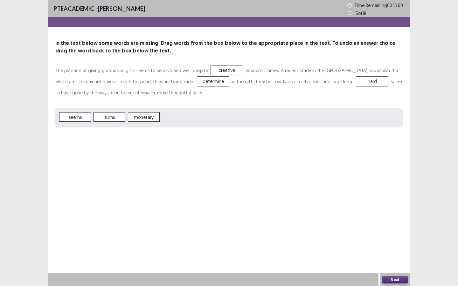
click at [389, 247] on button "Next" at bounding box center [394, 280] width 25 height 8
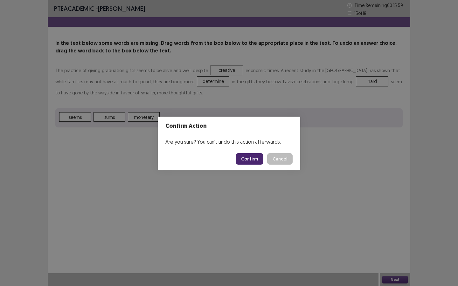
click at [256, 157] on button "Confirm" at bounding box center [250, 158] width 28 height 11
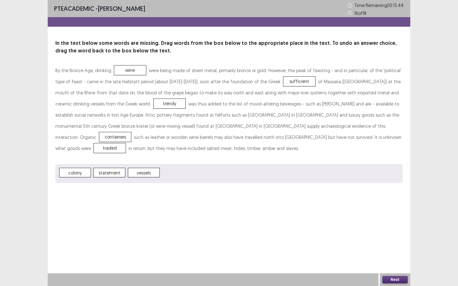
click at [398, 247] on button "Next" at bounding box center [394, 280] width 25 height 8
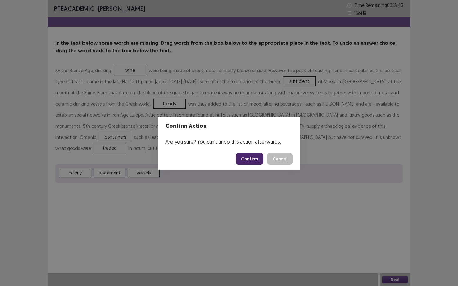
click at [251, 161] on button "Confirm" at bounding box center [250, 158] width 28 height 11
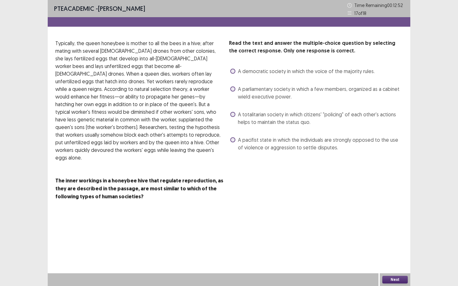
click at [239, 118] on span "A totalitarian society in which citizens' "policing" of each other's actions he…" at bounding box center [320, 118] width 165 height 15
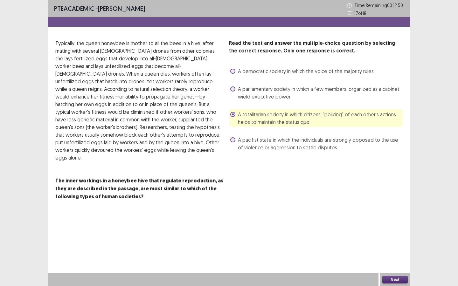
click at [391, 247] on button "Next" at bounding box center [394, 280] width 25 height 8
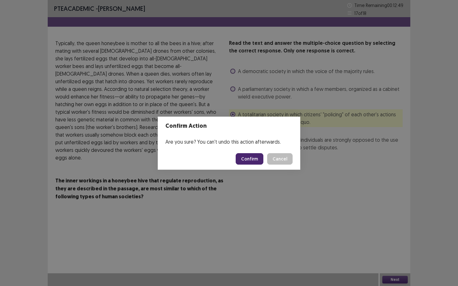
click at [253, 156] on button "Confirm" at bounding box center [250, 158] width 28 height 11
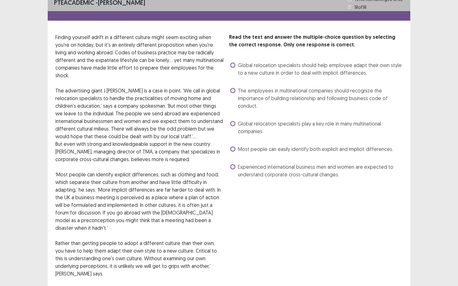
scroll to position [0, 0]
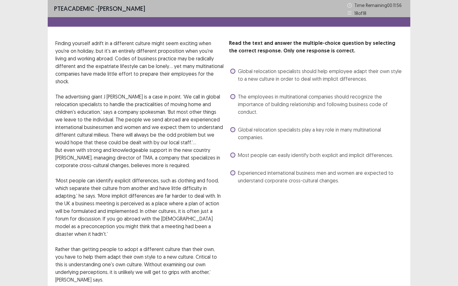
click at [235, 174] on label "Experienced international business men and women are expected to understand cor…" at bounding box center [316, 176] width 172 height 15
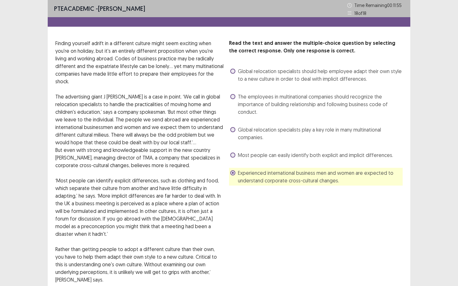
scroll to position [102, 0]
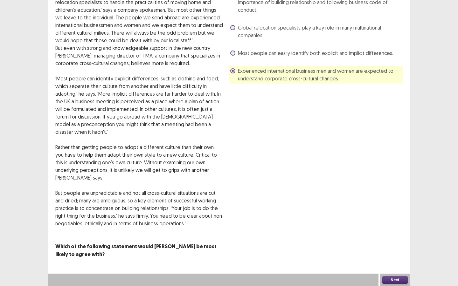
click at [392, 247] on button "Next" at bounding box center [394, 280] width 25 height 8
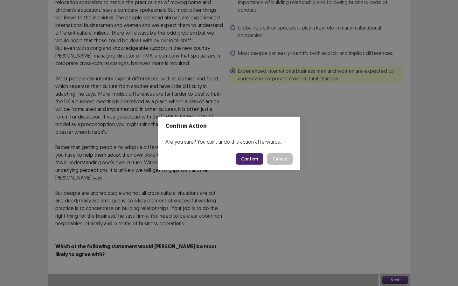
click at [250, 163] on button "Confirm" at bounding box center [250, 158] width 28 height 11
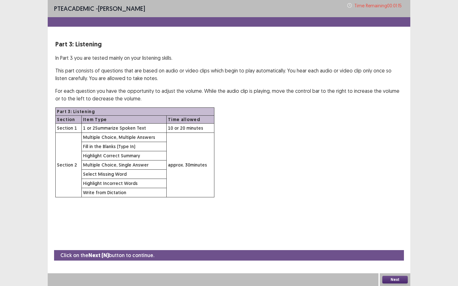
click at [400, 247] on button "Next" at bounding box center [394, 280] width 25 height 8
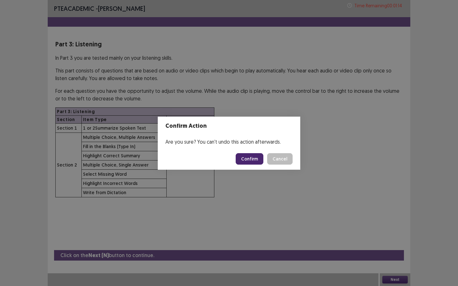
click at [253, 157] on button "Confirm" at bounding box center [250, 158] width 28 height 11
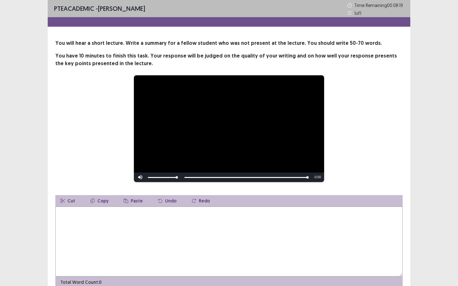
click at [198, 240] on textarea at bounding box center [228, 242] width 347 height 70
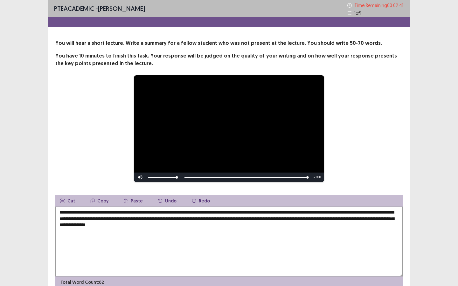
scroll to position [30, 0]
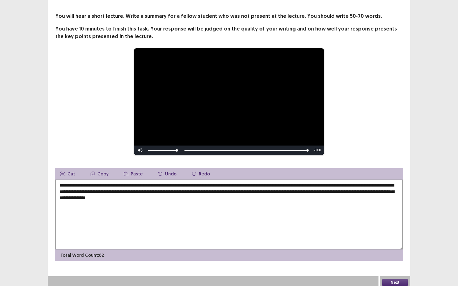
type textarea "**********"
click at [394, 247] on button "Next" at bounding box center [394, 283] width 25 height 8
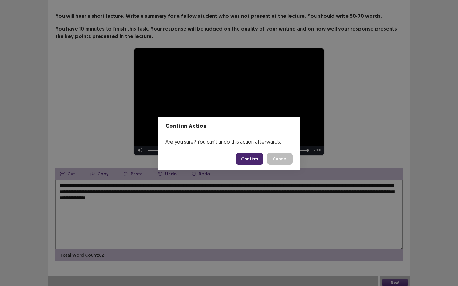
click at [247, 159] on button "Confirm" at bounding box center [250, 158] width 28 height 11
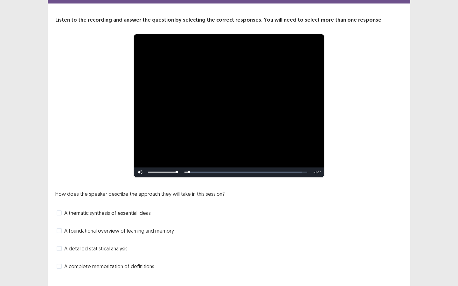
scroll to position [36, 0]
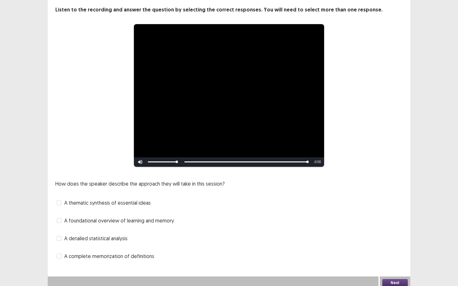
click at [58, 247] on span at bounding box center [59, 256] width 5 height 5
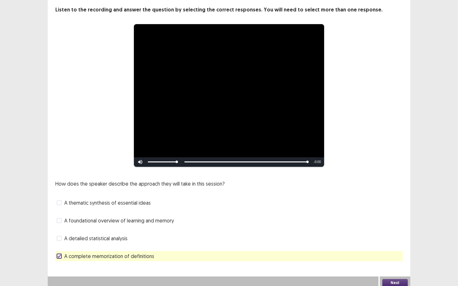
click at [397, 247] on button "Next" at bounding box center [394, 283] width 25 height 8
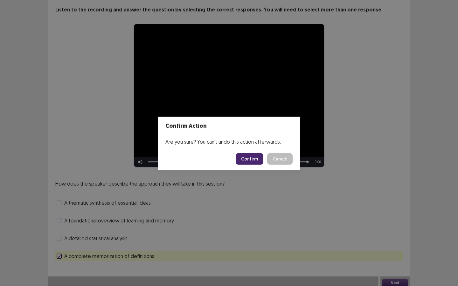
click at [246, 158] on button "Confirm" at bounding box center [250, 158] width 28 height 11
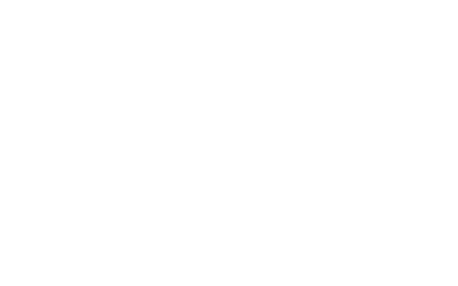
scroll to position [0, 0]
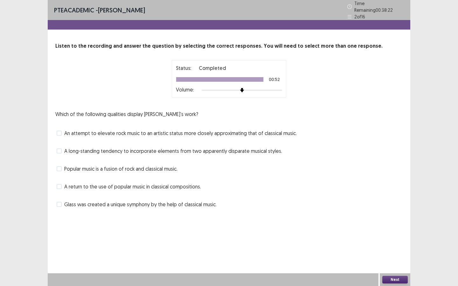
click at [61, 202] on span at bounding box center [59, 204] width 5 height 5
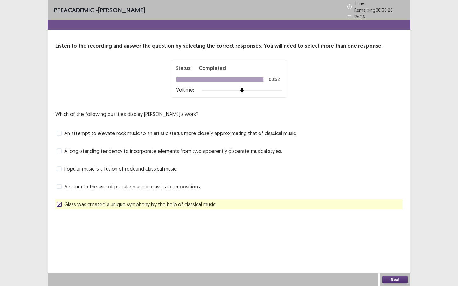
click at [389, 247] on button "Next" at bounding box center [394, 280] width 25 height 8
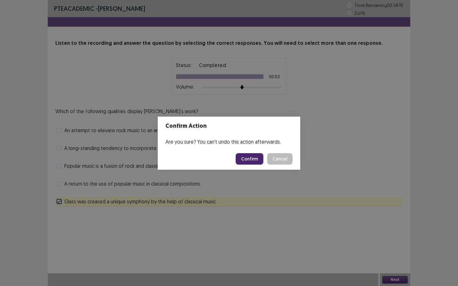
click at [252, 155] on button "Confirm" at bounding box center [250, 158] width 28 height 11
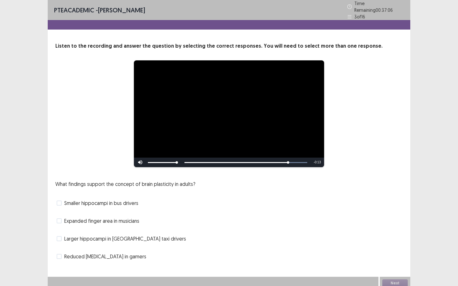
click at [63, 239] on label "Larger hippocampi in [GEOGRAPHIC_DATA] taxi drivers" at bounding box center [121, 239] width 129 height 8
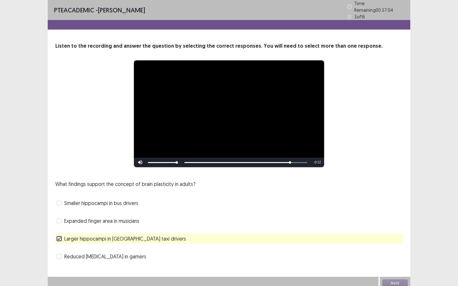
click at [59, 219] on span at bounding box center [59, 220] width 5 height 5
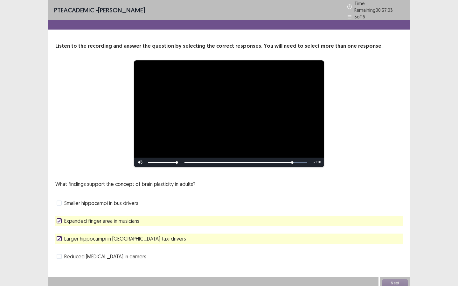
click at [59, 220] on polyline at bounding box center [59, 221] width 3 height 3
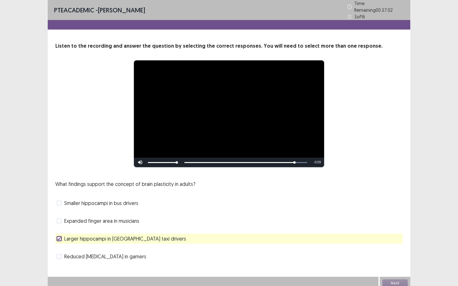
click at [59, 218] on span at bounding box center [59, 220] width 5 height 5
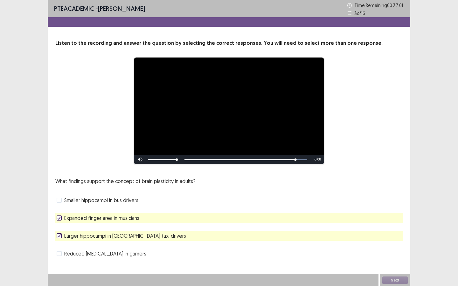
click at [57, 200] on span at bounding box center [59, 200] width 5 height 5
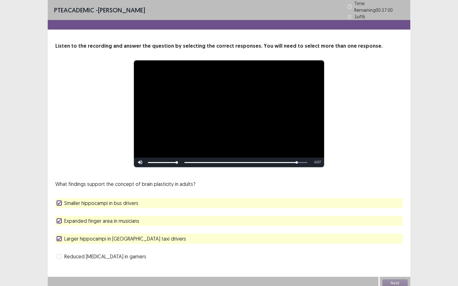
click at [57, 201] on span at bounding box center [59, 203] width 5 height 5
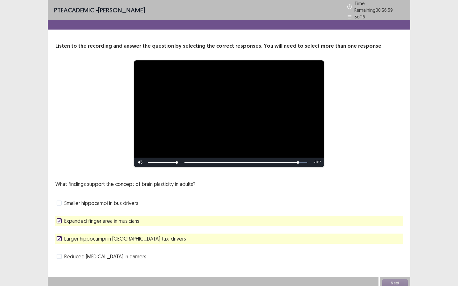
click at [57, 219] on icon at bounding box center [59, 220] width 4 height 3
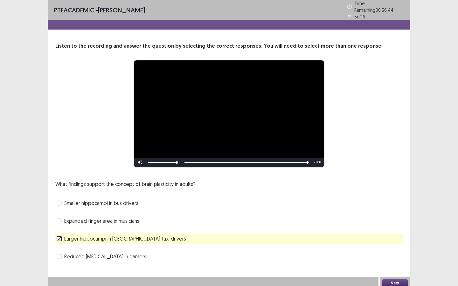
click at [397, 247] on button "Next" at bounding box center [394, 283] width 25 height 8
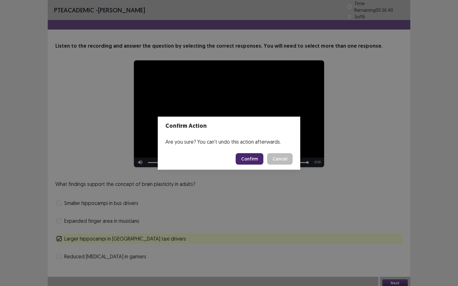
click at [248, 155] on button "Confirm" at bounding box center [250, 158] width 28 height 11
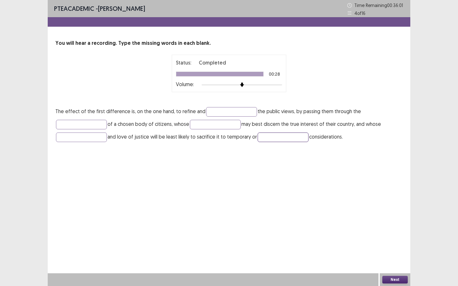
click at [283, 139] on input "text" at bounding box center [283, 138] width 51 height 10
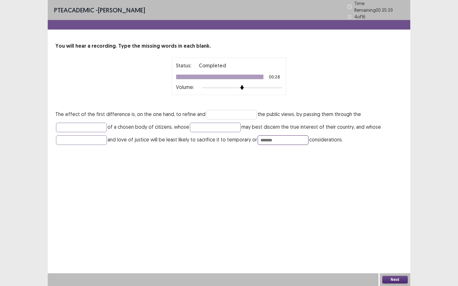
type input "*******"
click at [216, 114] on input "text" at bounding box center [231, 115] width 51 height 10
type input "*"
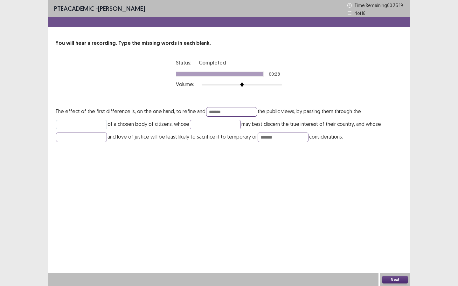
type input "*******"
click at [97, 124] on input "text" at bounding box center [81, 125] width 51 height 10
type input "******"
click at [197, 124] on input "text" at bounding box center [215, 125] width 51 height 10
type input "********"
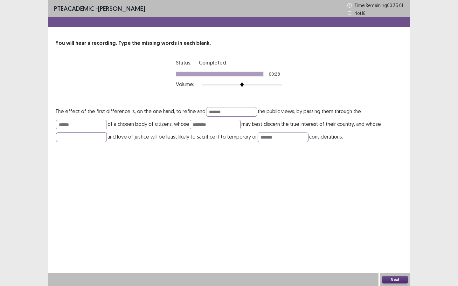
click at [79, 139] on input "text" at bounding box center [81, 138] width 51 height 10
type input "******"
click at [400, 247] on button "Next" at bounding box center [394, 280] width 25 height 8
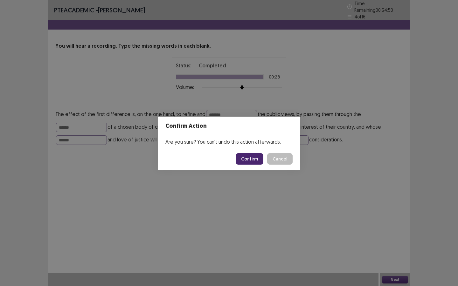
click at [247, 159] on button "Confirm" at bounding box center [250, 158] width 28 height 11
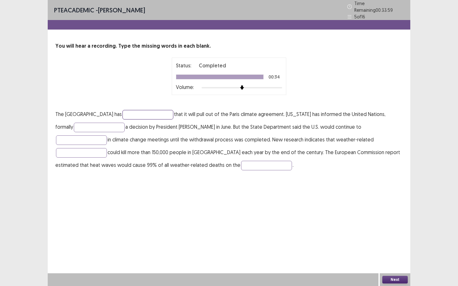
click at [132, 112] on input "text" at bounding box center [147, 115] width 51 height 10
type input "*********"
click at [92, 123] on input "text" at bounding box center [99, 128] width 51 height 10
type input "********"
click at [107, 135] on input "text" at bounding box center [81, 140] width 51 height 10
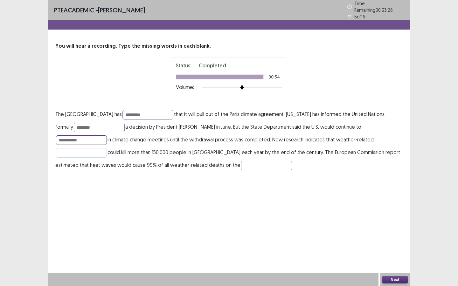
type input "**********"
click at [107, 148] on input "text" at bounding box center [81, 153] width 51 height 10
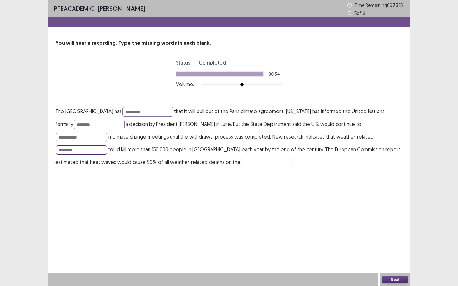
type input "********"
click at [241, 162] on input "text" at bounding box center [266, 163] width 51 height 10
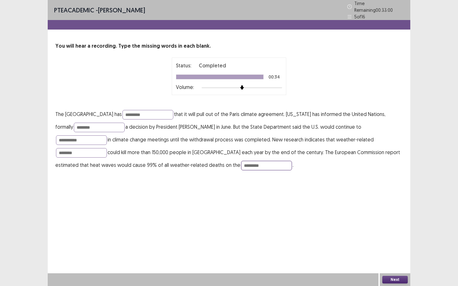
type input "*********"
click at [399, 247] on button "Next" at bounding box center [394, 280] width 25 height 8
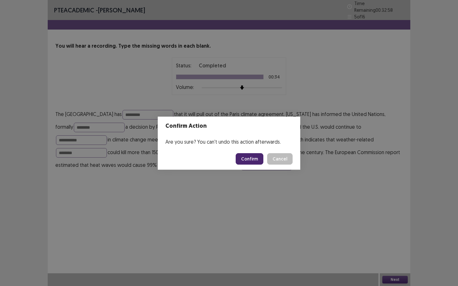
click at [246, 155] on button "Confirm" at bounding box center [250, 158] width 28 height 11
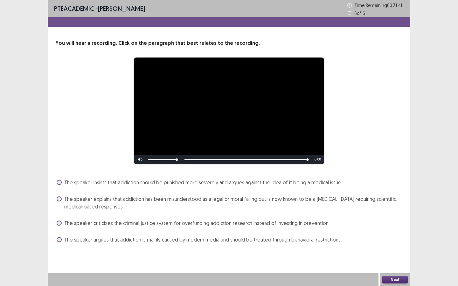
click at [62, 224] on label "The speaker criticizes the criminal justice system for overfunding addiction re…" at bounding box center [193, 223] width 273 height 8
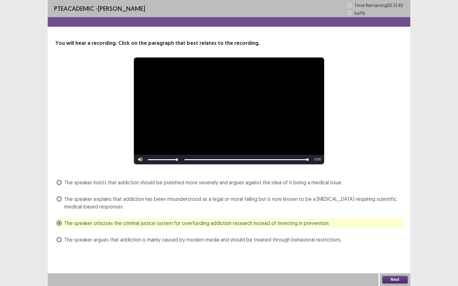
click at [395, 247] on button "Next" at bounding box center [394, 280] width 25 height 8
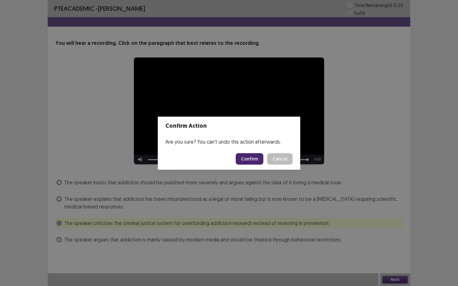
click at [254, 157] on button "Confirm" at bounding box center [250, 158] width 28 height 11
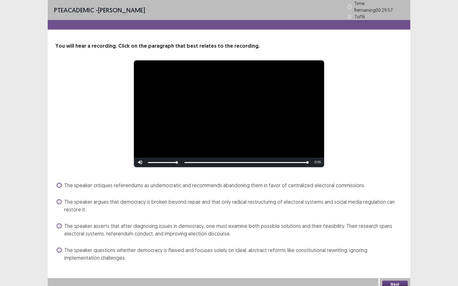
click at [60, 199] on span at bounding box center [59, 201] width 5 height 5
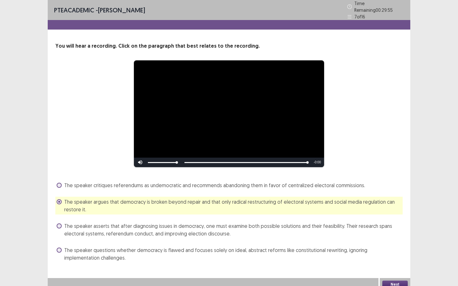
click at [390, 247] on button "Next" at bounding box center [394, 285] width 25 height 8
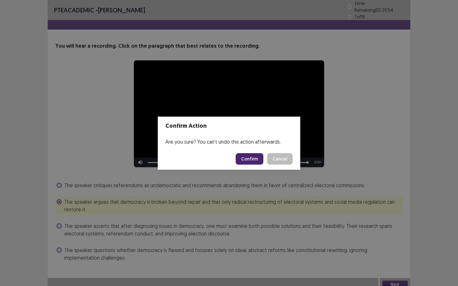
click at [255, 160] on button "Confirm" at bounding box center [250, 158] width 28 height 11
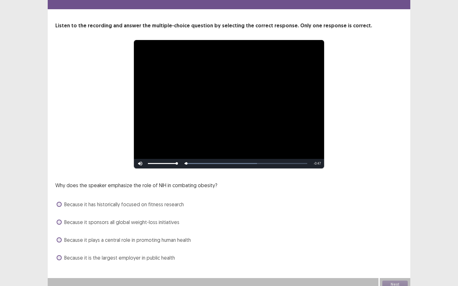
scroll to position [22, 0]
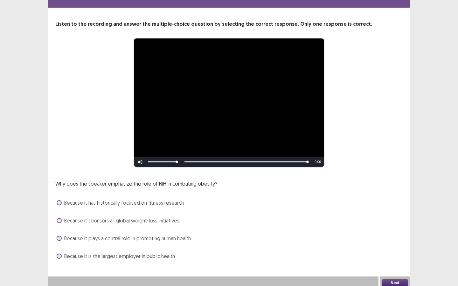
click at [59, 237] on span at bounding box center [59, 238] width 5 height 5
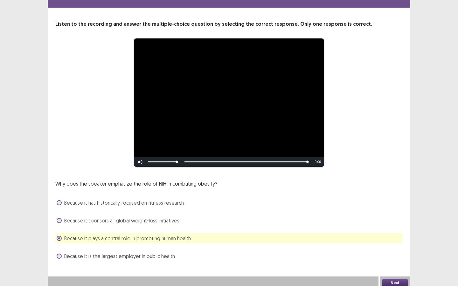
click at [391, 247] on button "Next" at bounding box center [394, 283] width 25 height 8
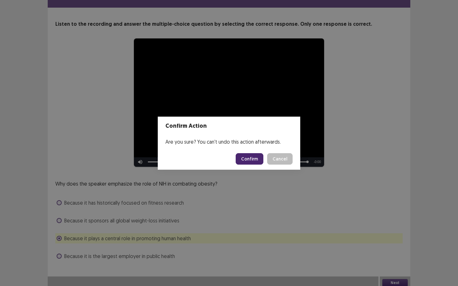
click at [249, 158] on button "Confirm" at bounding box center [250, 158] width 28 height 11
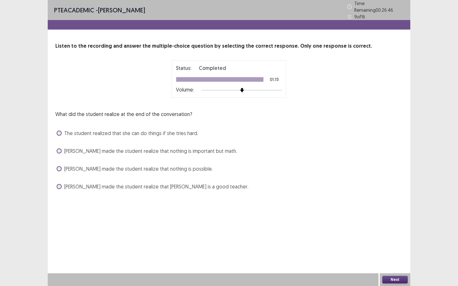
click at [59, 184] on span at bounding box center [59, 186] width 5 height 5
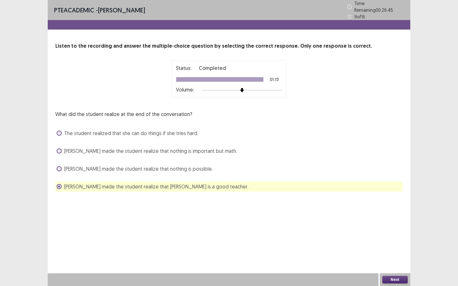
click at [59, 131] on span at bounding box center [59, 133] width 5 height 5
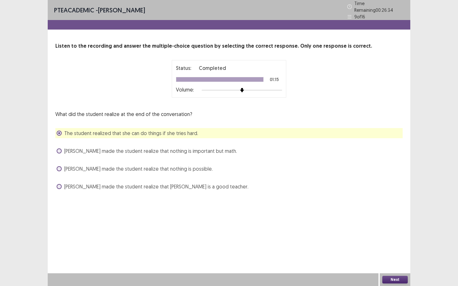
click at [61, 184] on span at bounding box center [59, 186] width 5 height 5
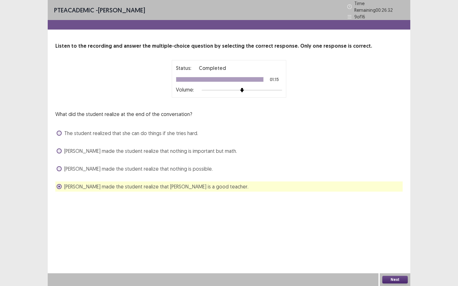
click at [389, 247] on button "Next" at bounding box center [394, 280] width 25 height 8
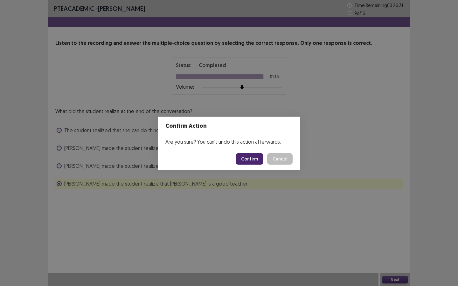
click at [251, 159] on button "Confirm" at bounding box center [250, 158] width 28 height 11
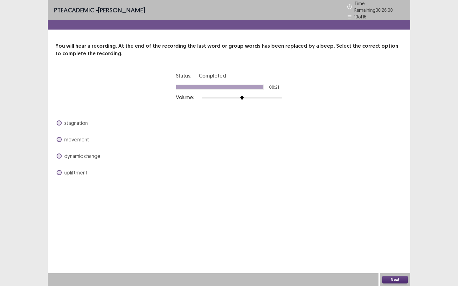
click at [57, 154] on span at bounding box center [59, 156] width 5 height 5
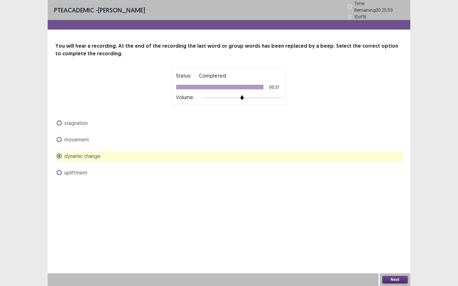
click at [401, 247] on button "Next" at bounding box center [394, 280] width 25 height 8
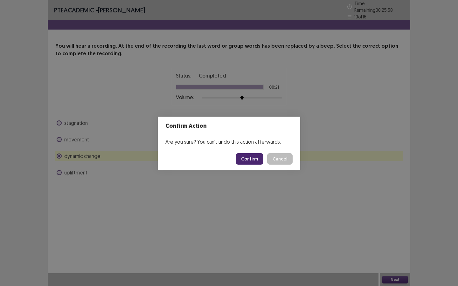
click at [253, 165] on footer "Confirm Cancel" at bounding box center [229, 159] width 142 height 22
click at [253, 157] on button "Confirm" at bounding box center [250, 158] width 28 height 11
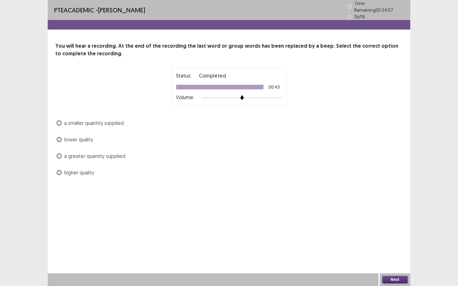
click at [58, 170] on span at bounding box center [59, 172] width 5 height 5
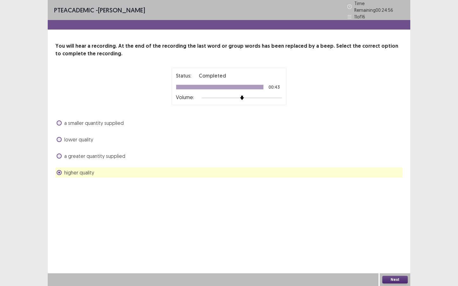
click at [397, 247] on button "Next" at bounding box center [394, 280] width 25 height 8
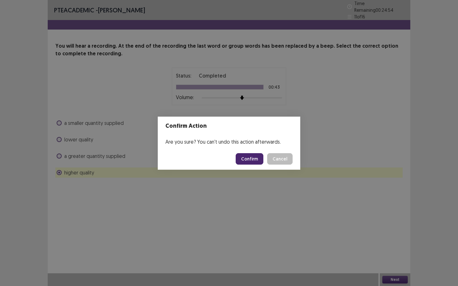
click at [257, 157] on button "Confirm" at bounding box center [250, 158] width 28 height 11
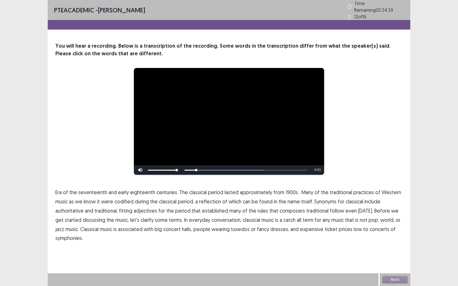
click at [60, 190] on span "Era" at bounding box center [58, 193] width 6 height 8
click at [286, 190] on span "1900s" at bounding box center [291, 193] width 12 height 8
click at [110, 201] on span "were" at bounding box center [107, 202] width 12 height 8
click at [126, 210] on span "fitting" at bounding box center [125, 211] width 13 height 8
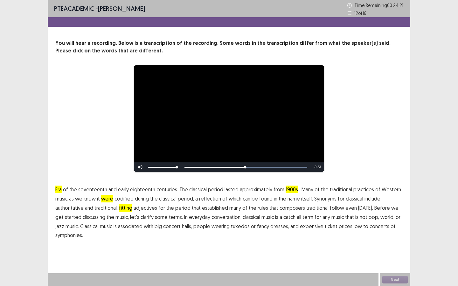
click at [126, 210] on span "fitting" at bounding box center [125, 208] width 13 height 8
click at [393, 247] on button "Next" at bounding box center [394, 280] width 25 height 8
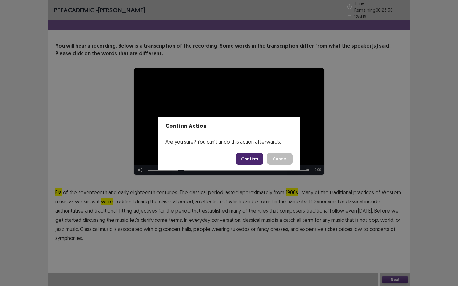
click at [251, 160] on button "Confirm" at bounding box center [250, 158] width 28 height 11
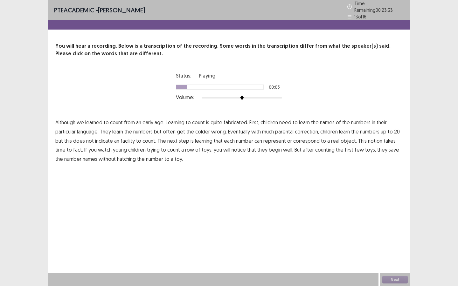
click at [230, 121] on span "fabricated." at bounding box center [235, 123] width 24 height 8
click at [202, 130] on span "colder" at bounding box center [202, 132] width 15 height 8
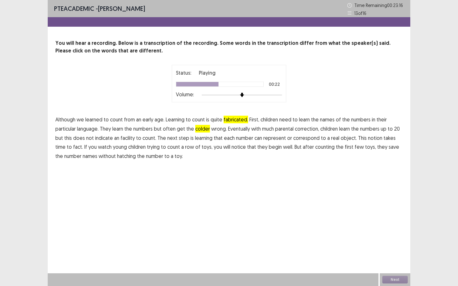
click at [131, 137] on span "facility" at bounding box center [127, 138] width 14 height 8
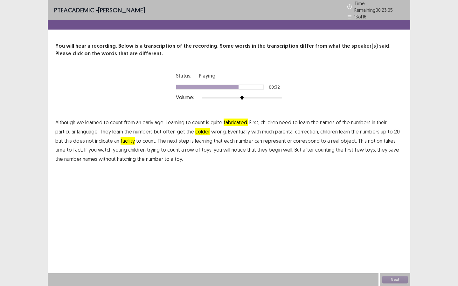
click at [73, 148] on span "fact." at bounding box center [78, 150] width 10 height 8
click at [119, 156] on span "hatching" at bounding box center [126, 159] width 19 height 8
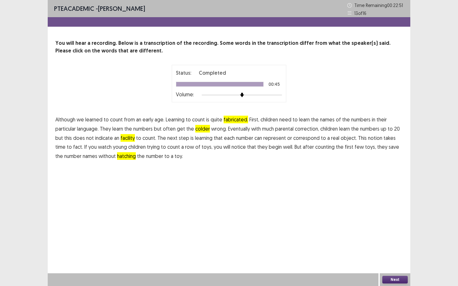
click at [400, 247] on button "Next" at bounding box center [394, 280] width 25 height 8
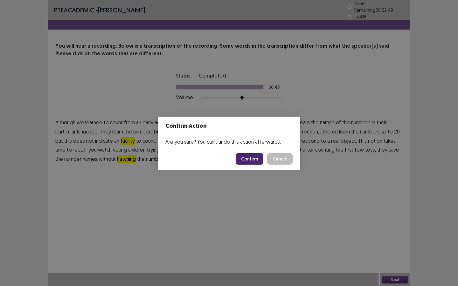
click at [253, 158] on button "Confirm" at bounding box center [250, 158] width 28 height 11
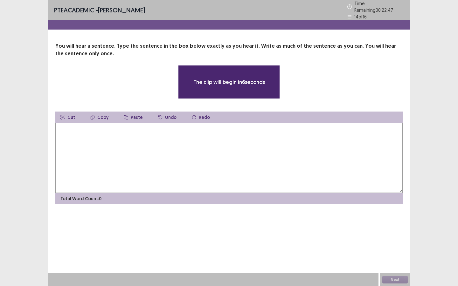
click at [221, 148] on textarea at bounding box center [228, 158] width 347 height 70
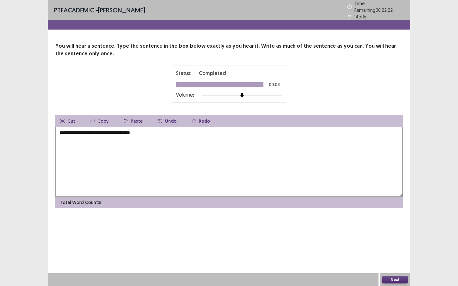
click at [107, 130] on textarea "**********" at bounding box center [228, 162] width 347 height 70
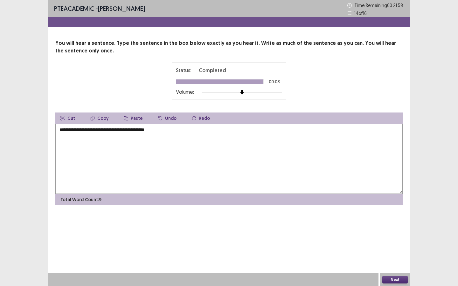
click at [162, 131] on textarea "**********" at bounding box center [228, 159] width 347 height 70
type textarea "**********"
click at [400, 247] on button "Next" at bounding box center [394, 280] width 25 height 8
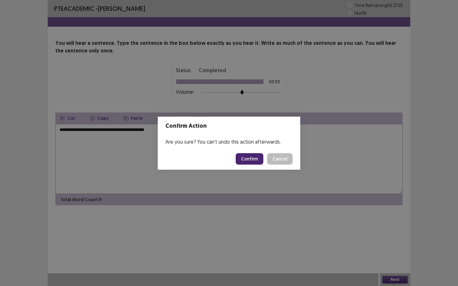
click at [245, 159] on button "Confirm" at bounding box center [250, 158] width 28 height 11
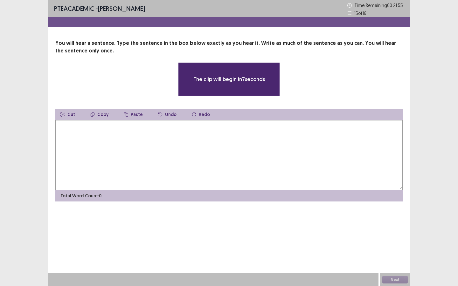
click at [115, 137] on textarea at bounding box center [228, 155] width 347 height 70
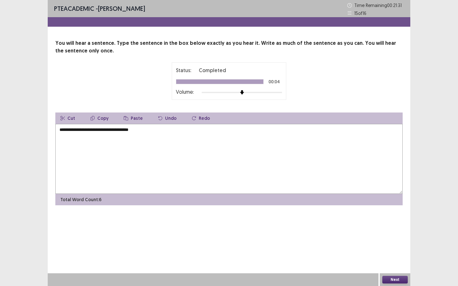
click at [78, 130] on textarea "**********" at bounding box center [228, 159] width 347 height 70
click at [92, 128] on textarea "**********" at bounding box center [228, 159] width 347 height 70
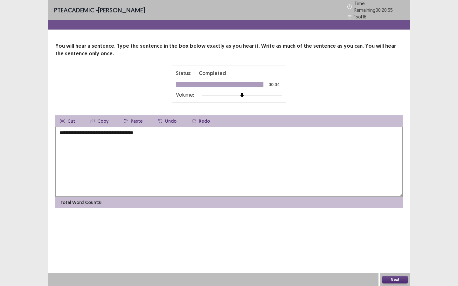
click at [166, 131] on textarea "**********" at bounding box center [228, 162] width 347 height 70
type textarea "**********"
click at [397, 247] on button "Next" at bounding box center [394, 280] width 25 height 8
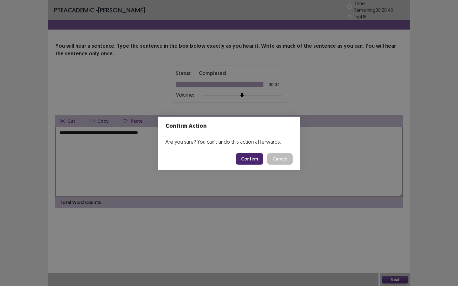
click at [249, 159] on button "Confirm" at bounding box center [250, 158] width 28 height 11
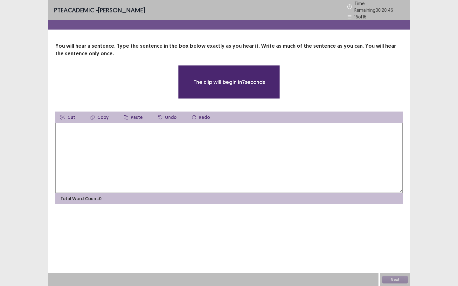
click at [175, 155] on textarea at bounding box center [228, 158] width 347 height 70
click at [165, 141] on textarea at bounding box center [228, 158] width 347 height 70
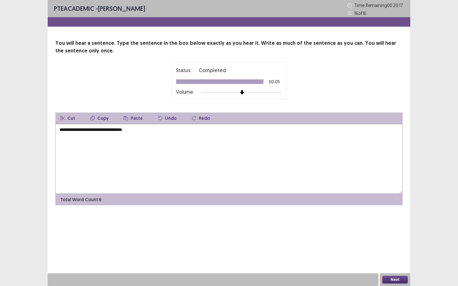
click at [81, 131] on textarea "**********" at bounding box center [228, 159] width 347 height 70
click at [100, 131] on textarea "**********" at bounding box center [228, 159] width 347 height 70
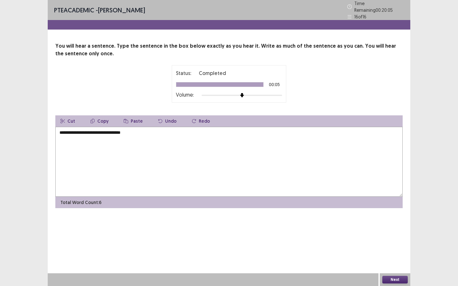
click at [129, 131] on textarea "**********" at bounding box center [228, 162] width 347 height 70
click at [140, 130] on textarea "**********" at bounding box center [228, 162] width 347 height 70
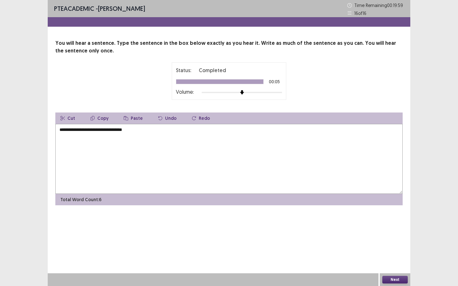
type textarea "**********"
click at [402, 247] on button "Next" at bounding box center [394, 280] width 25 height 8
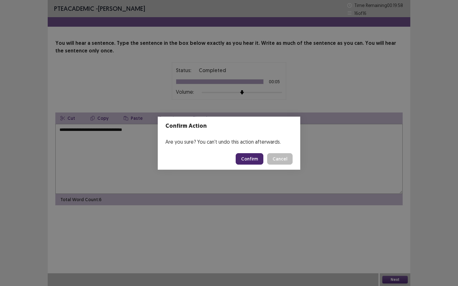
click at [251, 159] on button "Confirm" at bounding box center [250, 158] width 28 height 11
